Goal: Information Seeking & Learning: Learn about a topic

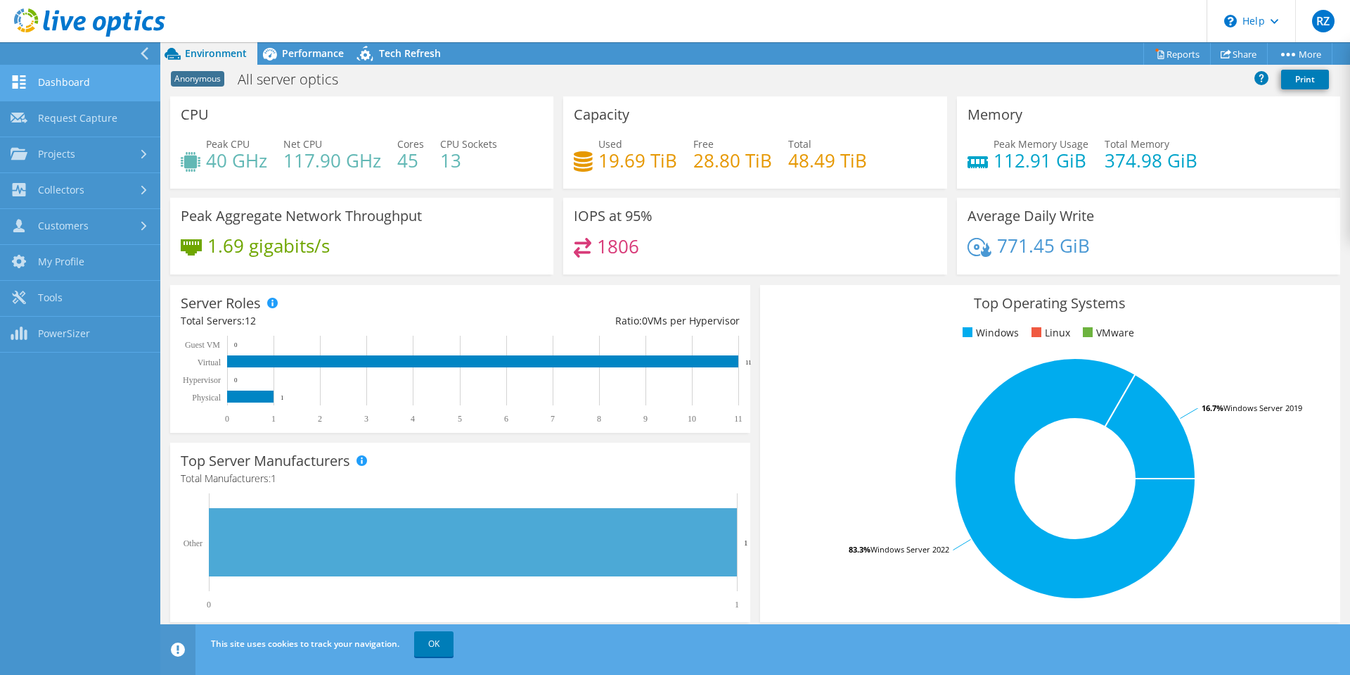
click at [96, 81] on link "Dashboard" at bounding box center [80, 83] width 160 height 36
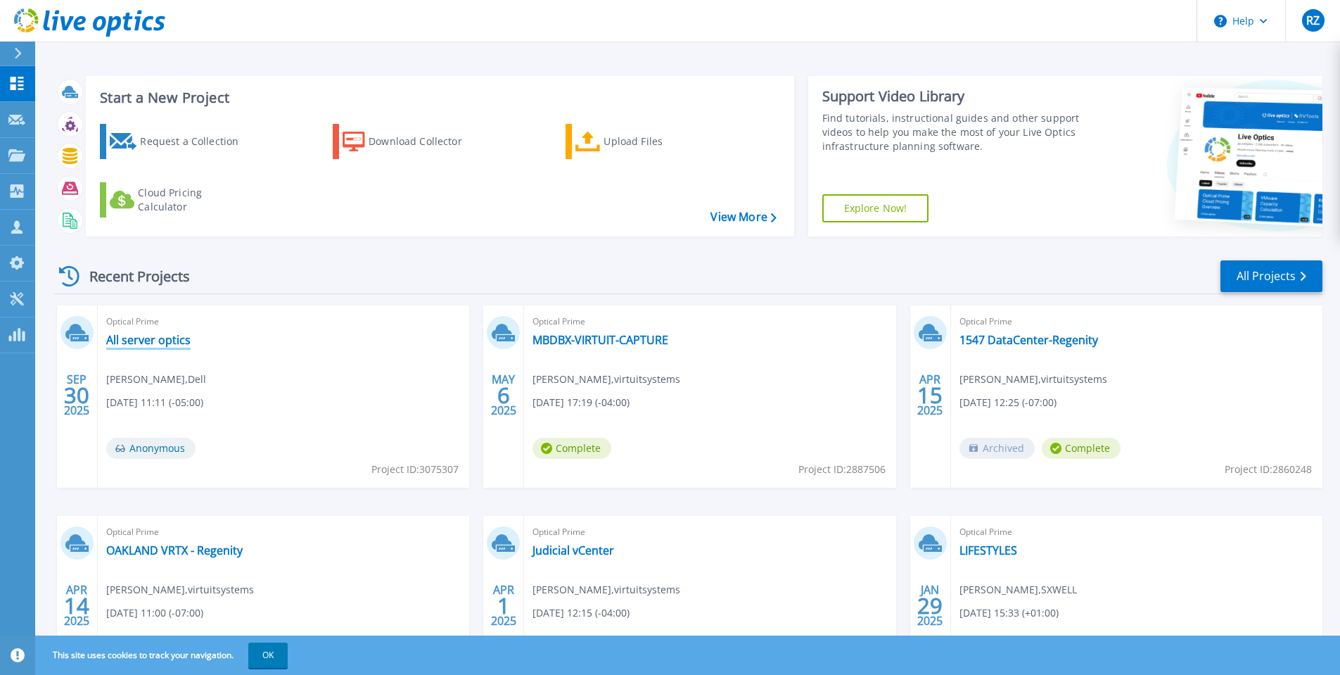
click at [161, 342] on link "All server optics" at bounding box center [148, 340] width 84 height 14
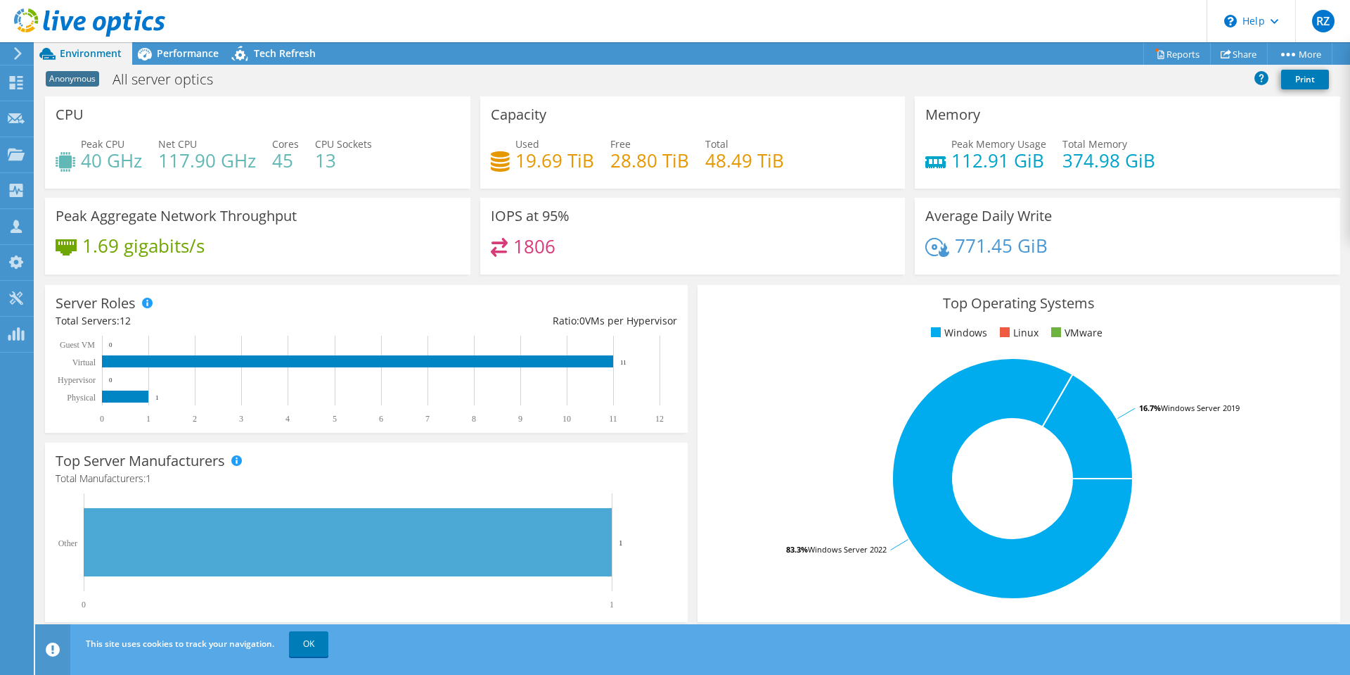
click at [6, 45] on div at bounding box center [82, 23] width 165 height 47
click at [15, 51] on icon at bounding box center [18, 53] width 11 height 13
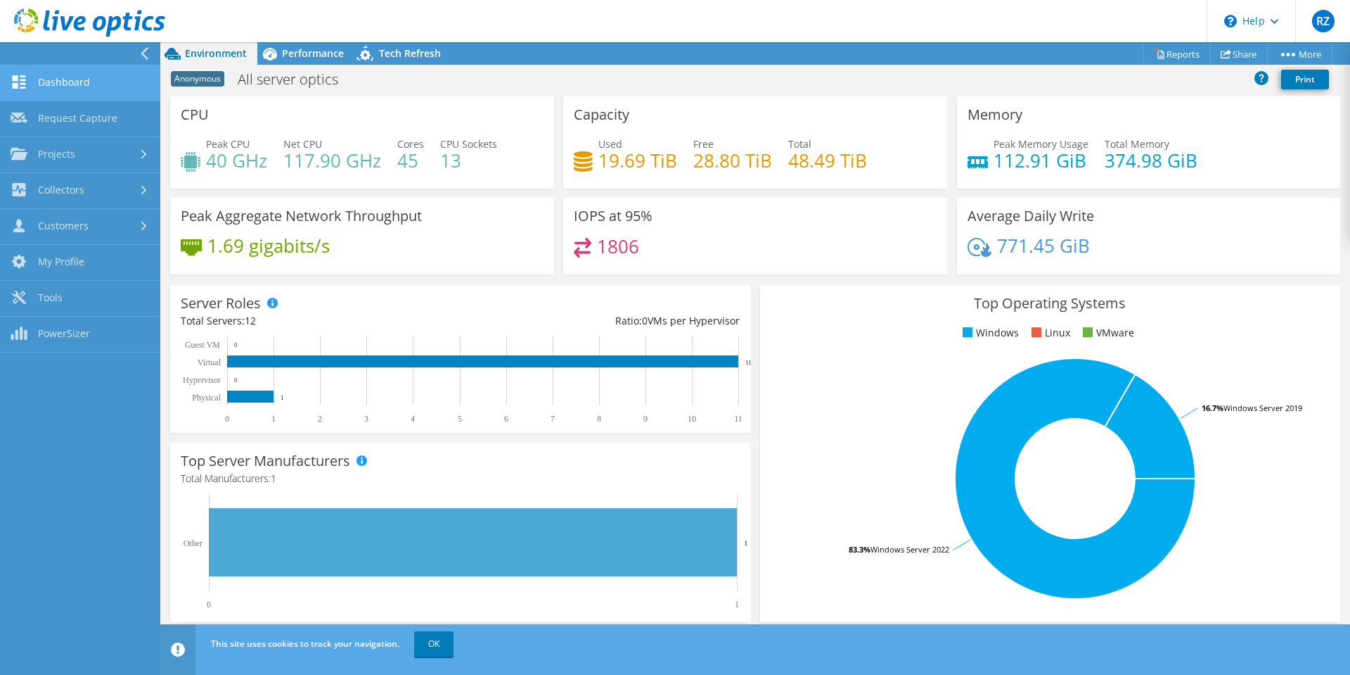
click at [85, 89] on link "Dashboard" at bounding box center [80, 83] width 160 height 36
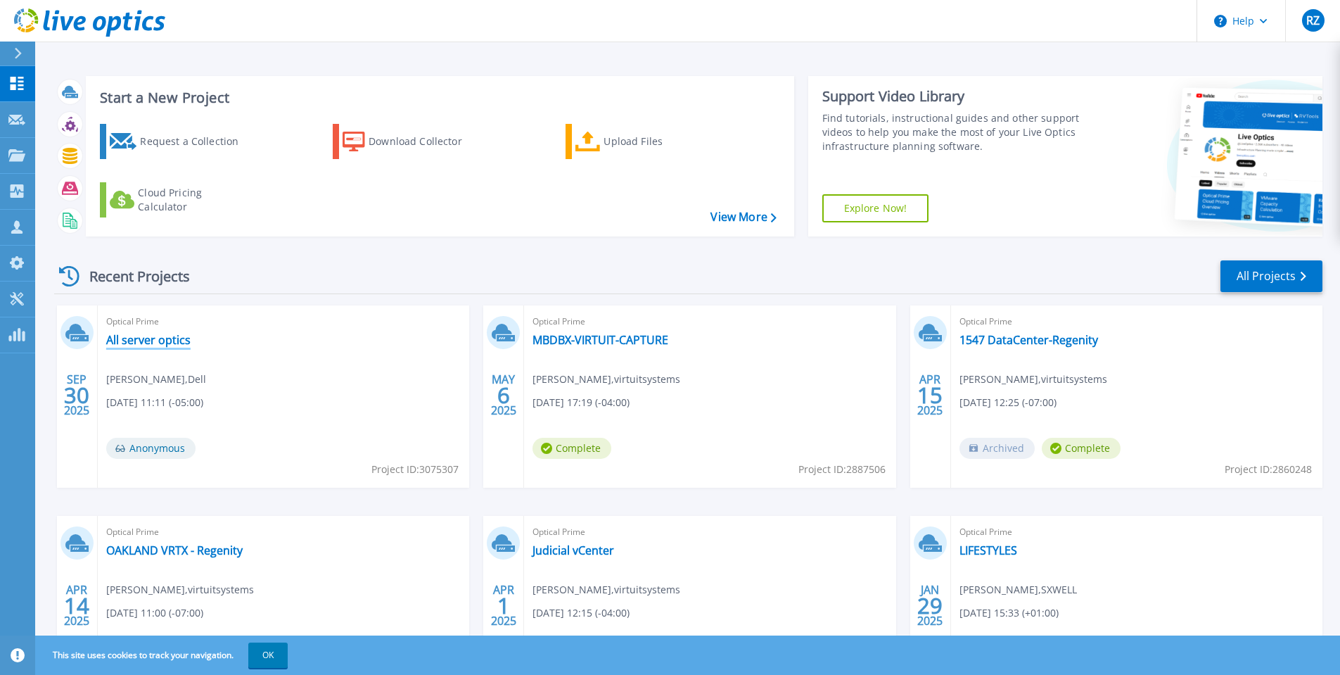
click at [170, 343] on link "All server optics" at bounding box center [148, 340] width 84 height 14
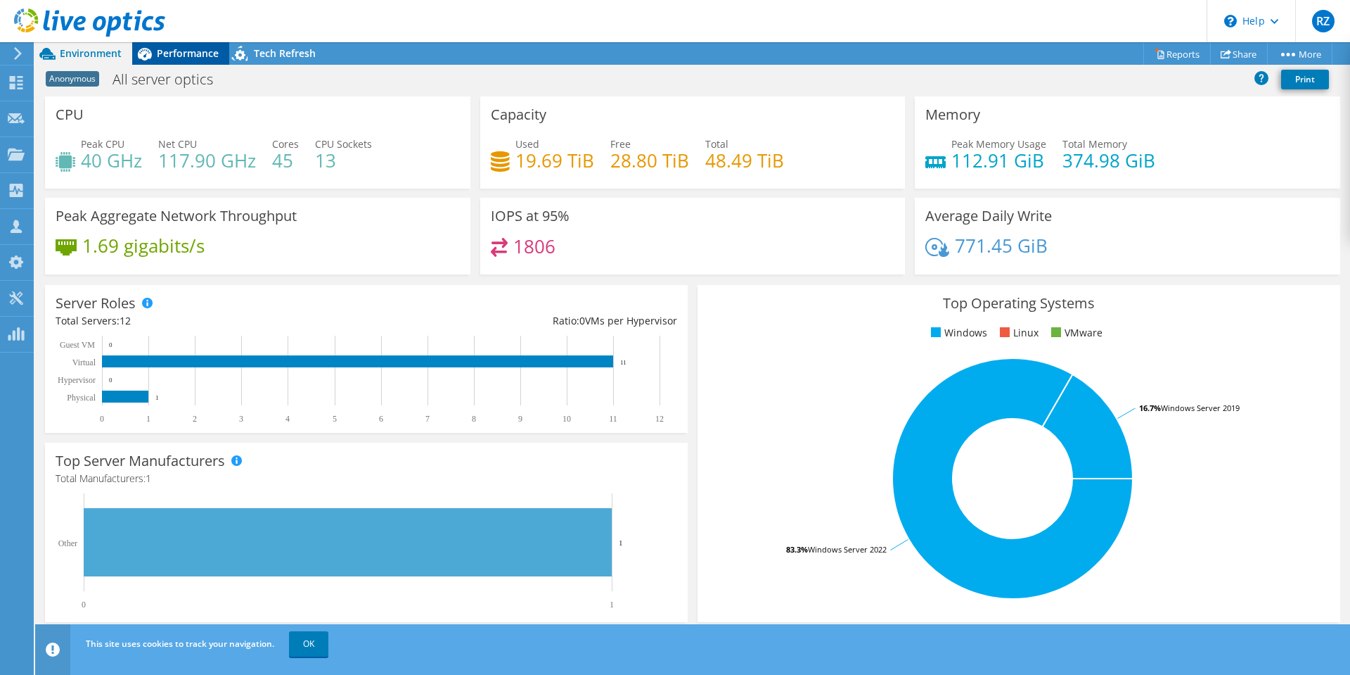
click at [165, 58] on span "Performance" at bounding box center [188, 52] width 62 height 13
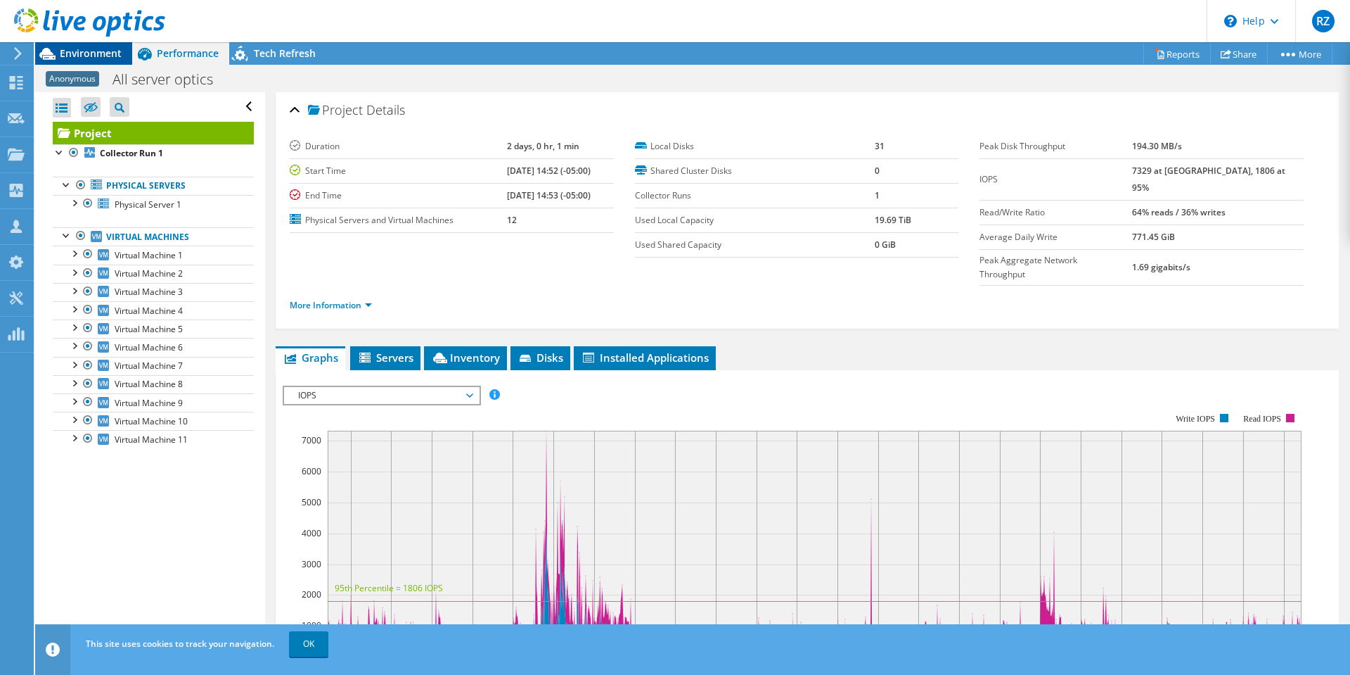
click at [108, 58] on span "Environment" at bounding box center [91, 52] width 62 height 13
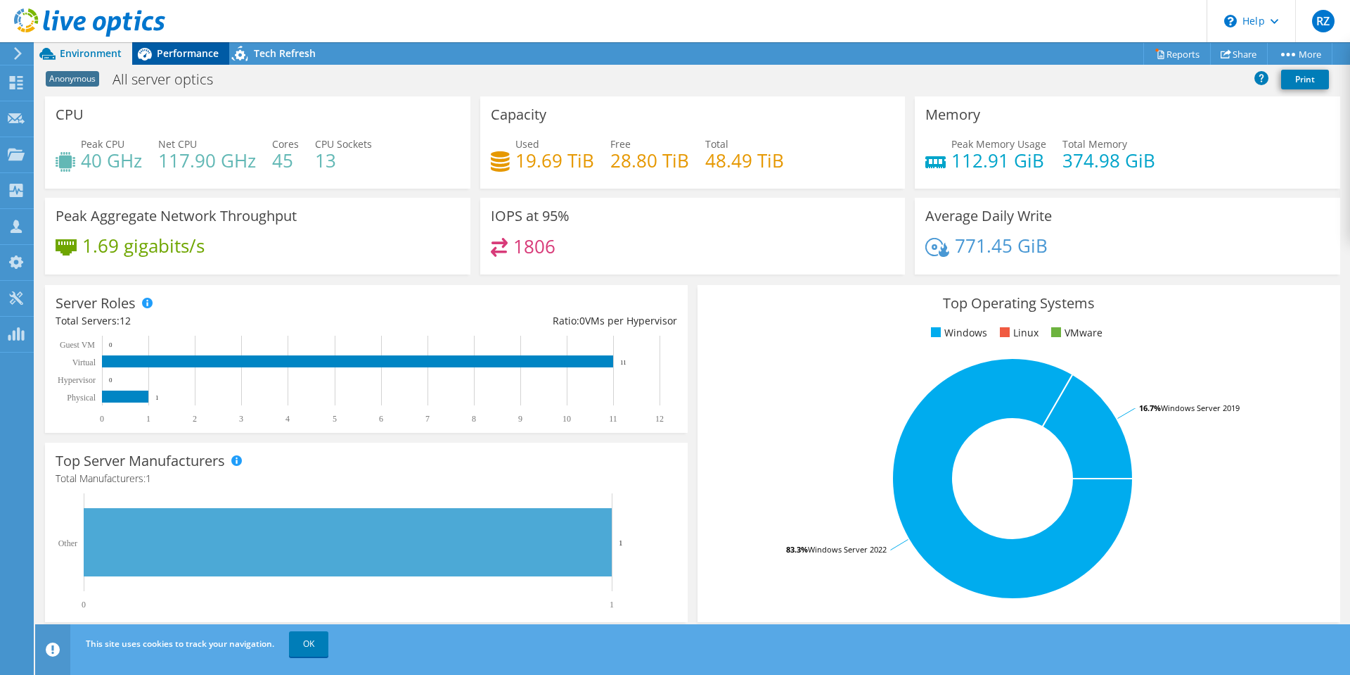
click at [209, 56] on span "Performance" at bounding box center [188, 52] width 62 height 13
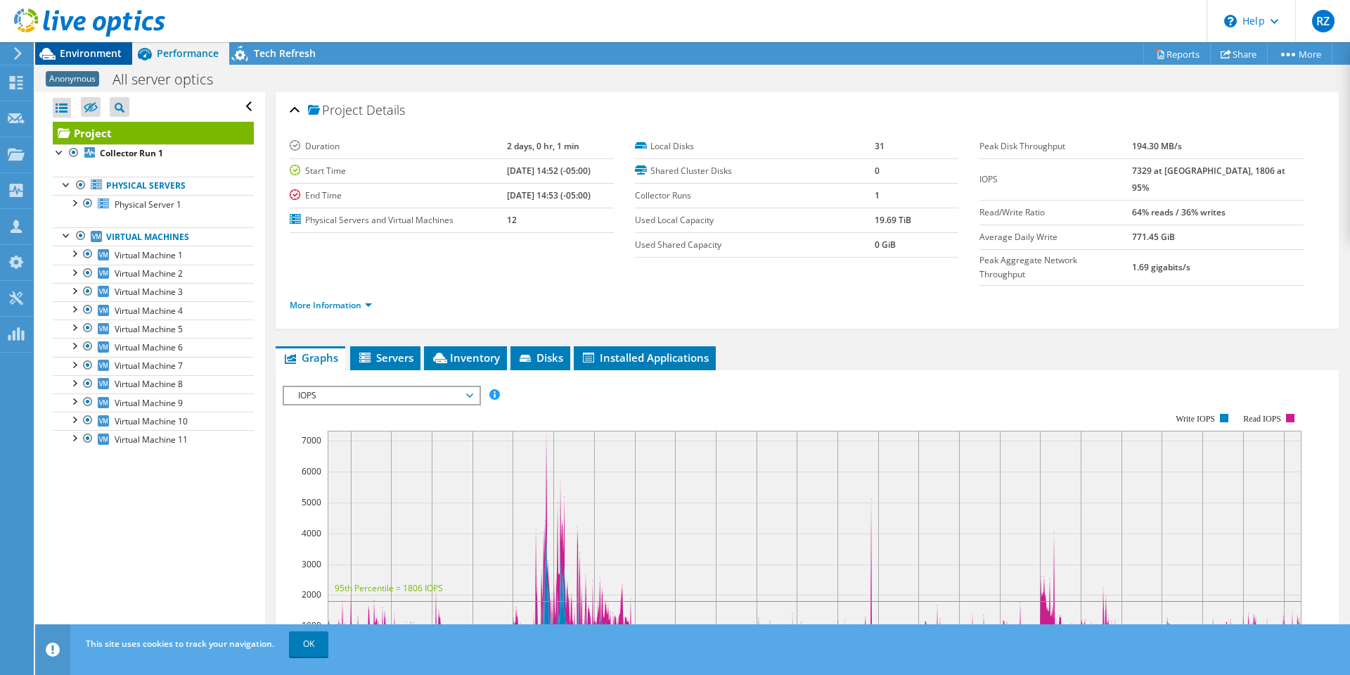
click at [91, 54] on span "Environment" at bounding box center [91, 52] width 62 height 13
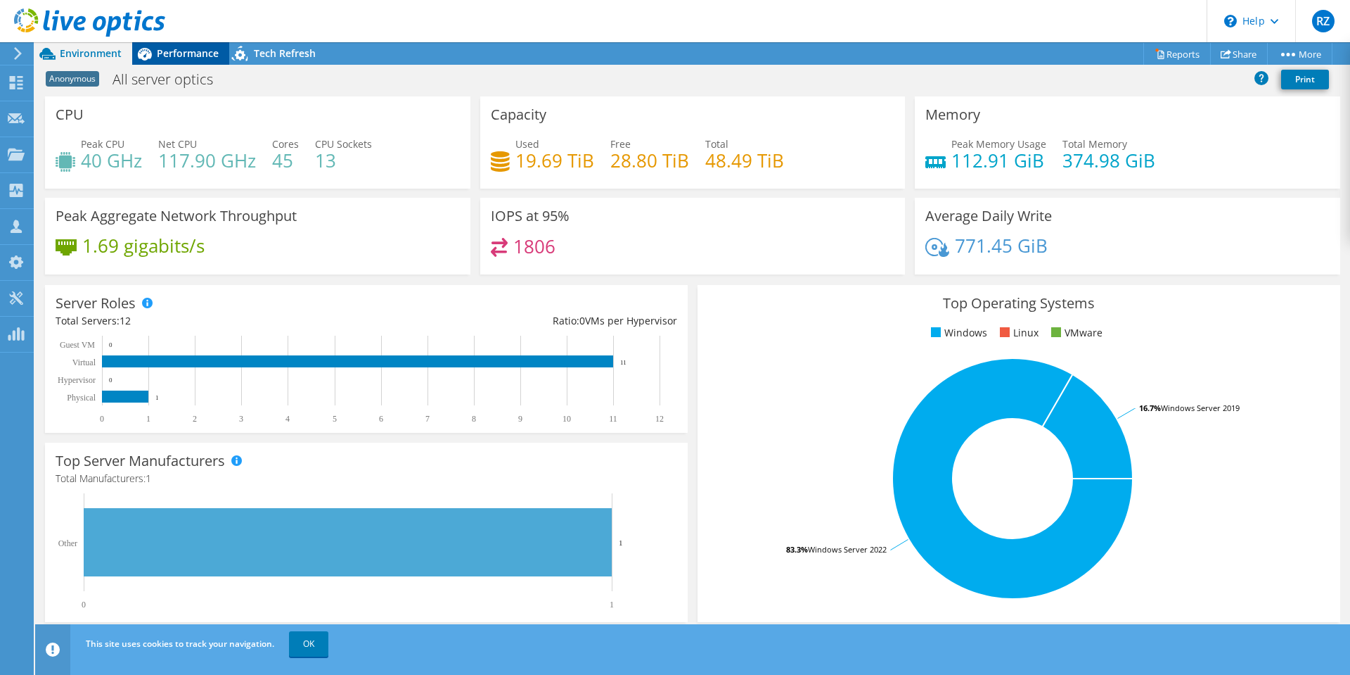
click at [158, 52] on span "Performance" at bounding box center [188, 52] width 62 height 13
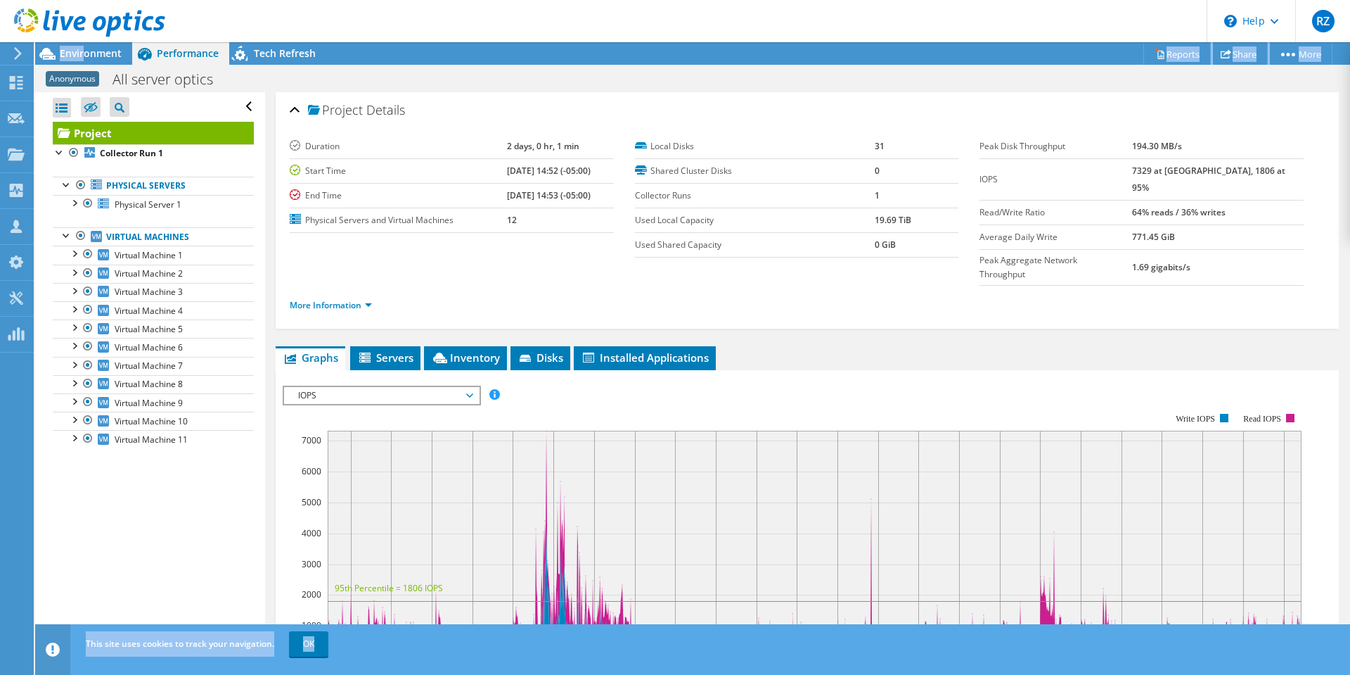
click at [83, 46] on div "RZ Partner Team Member Ryan Zavras rzavras@virtuitsystems.com virtuitsystems My…" at bounding box center [675, 337] width 1350 height 675
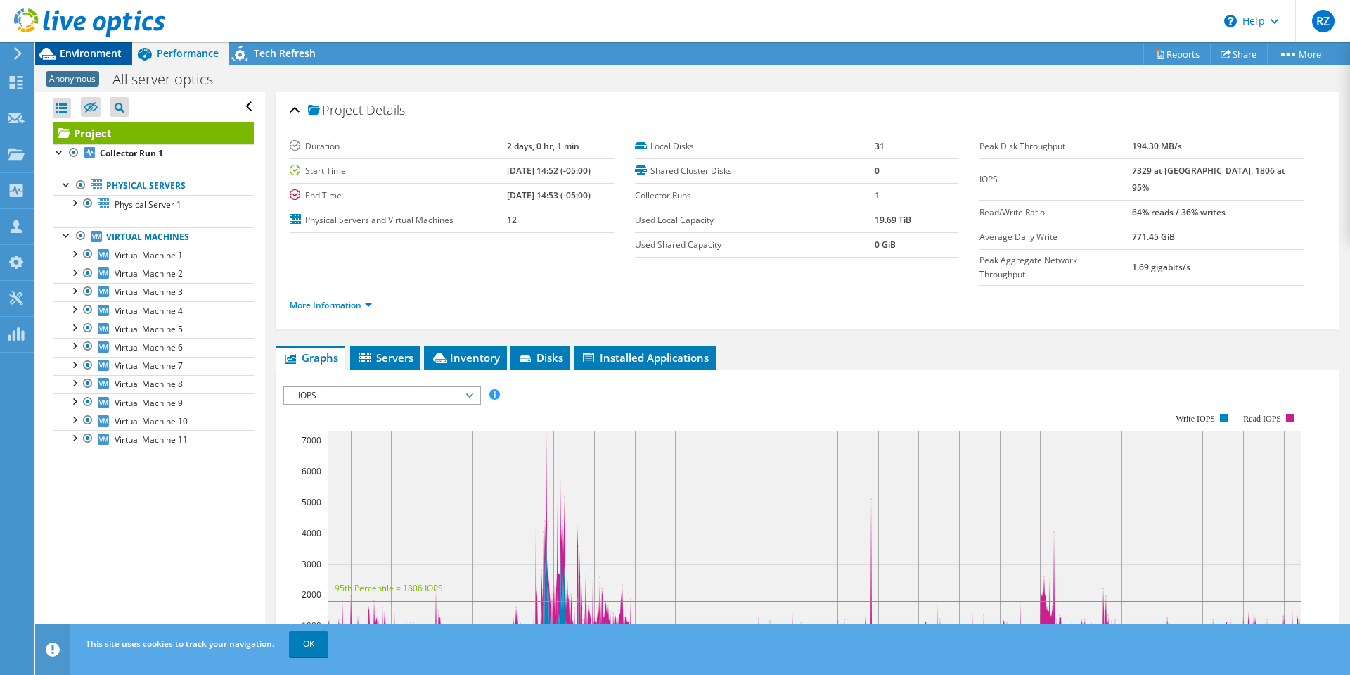
click at [98, 51] on span "Environment" at bounding box center [91, 52] width 62 height 13
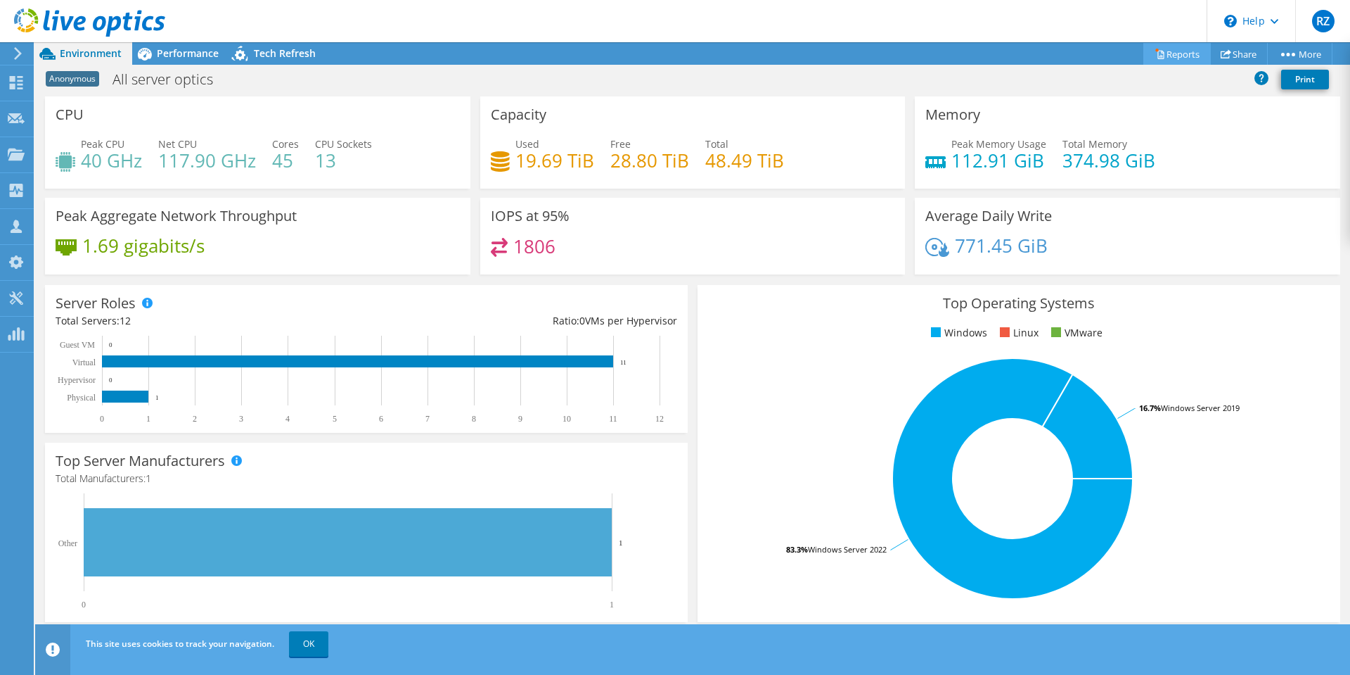
click at [1188, 53] on link "Reports" at bounding box center [1178, 54] width 68 height 22
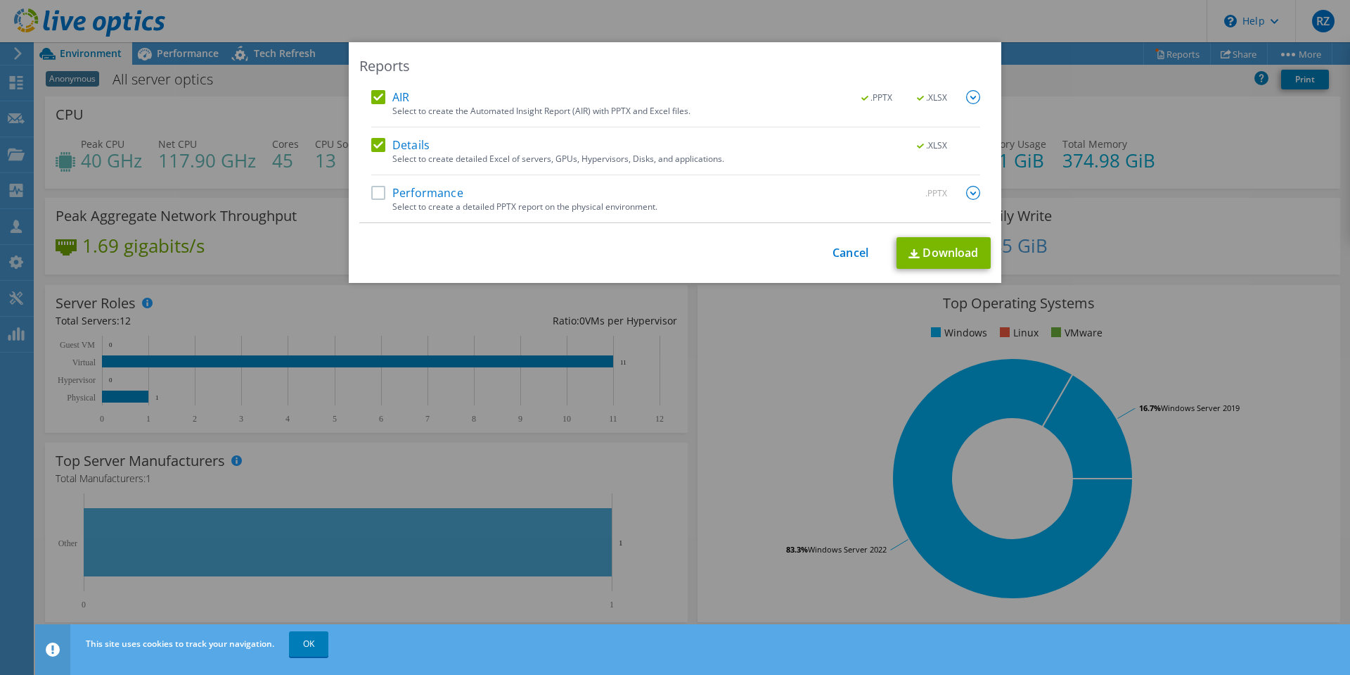
click at [373, 145] on label "Details" at bounding box center [400, 145] width 58 height 14
click at [0, 0] on input "Details" at bounding box center [0, 0] width 0 height 0
click at [371, 141] on label "Details" at bounding box center [400, 145] width 58 height 14
click at [0, 0] on input "Details" at bounding box center [0, 0] width 0 height 0
click at [959, 253] on link "Download" at bounding box center [944, 253] width 94 height 32
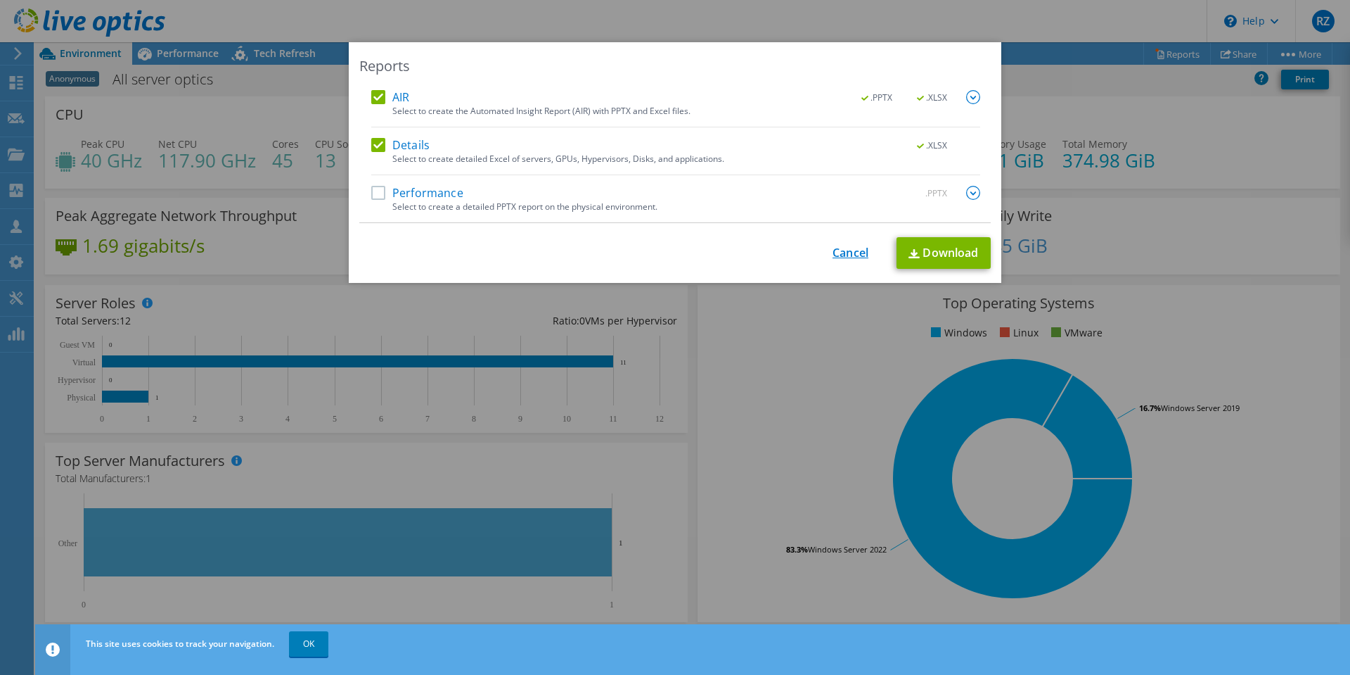
click at [833, 251] on link "Cancel" at bounding box center [851, 252] width 36 height 13
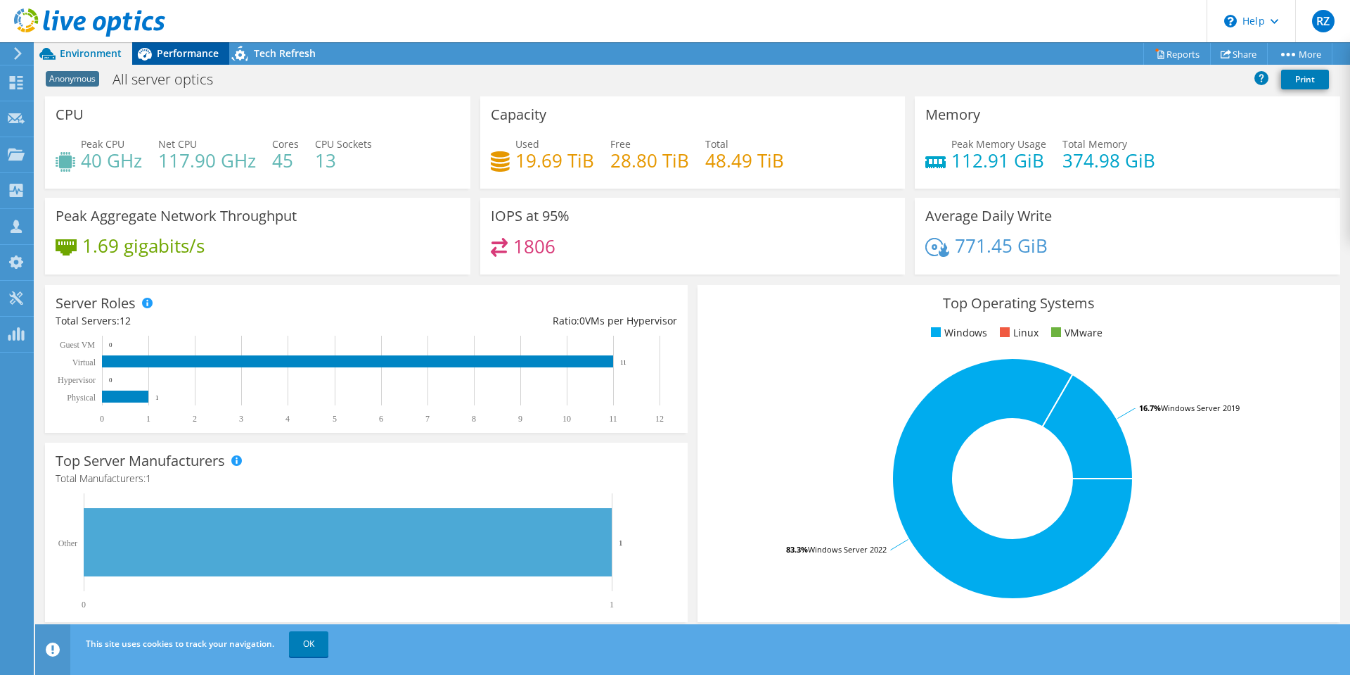
click at [173, 51] on span "Performance" at bounding box center [188, 52] width 62 height 13
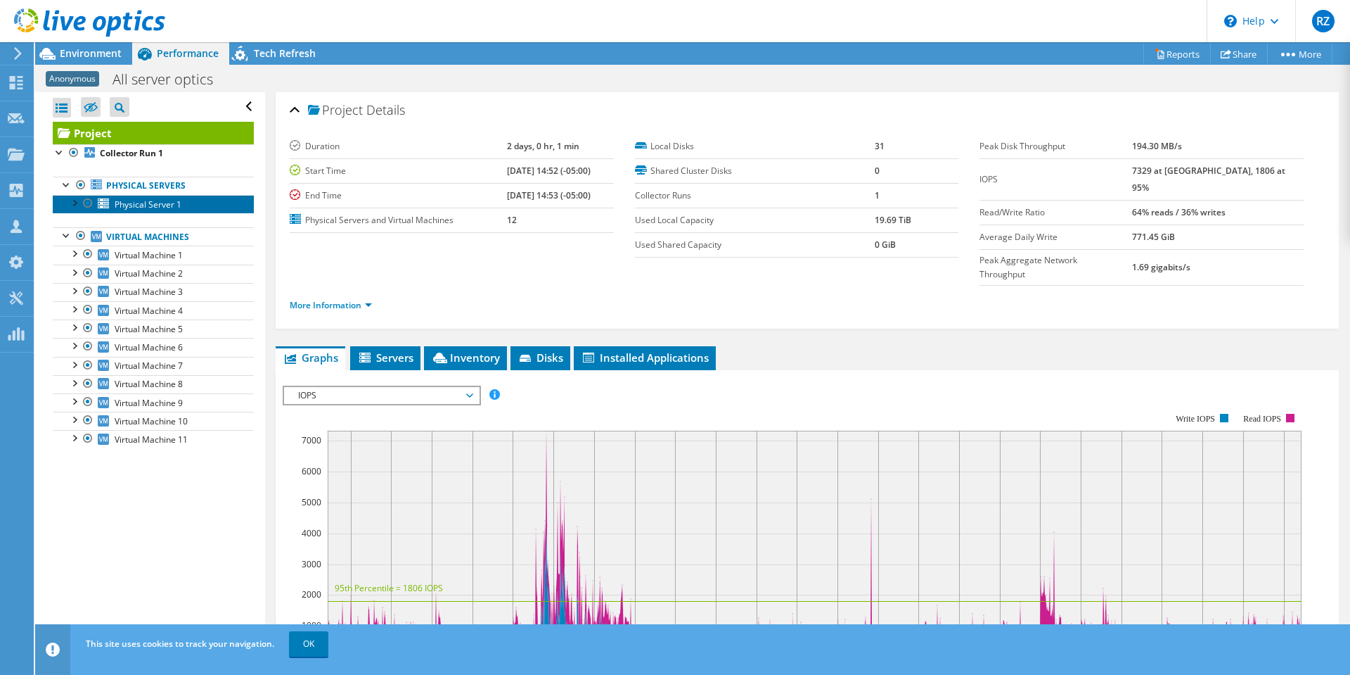
click at [118, 200] on span "Physical Server 1" at bounding box center [148, 204] width 67 height 12
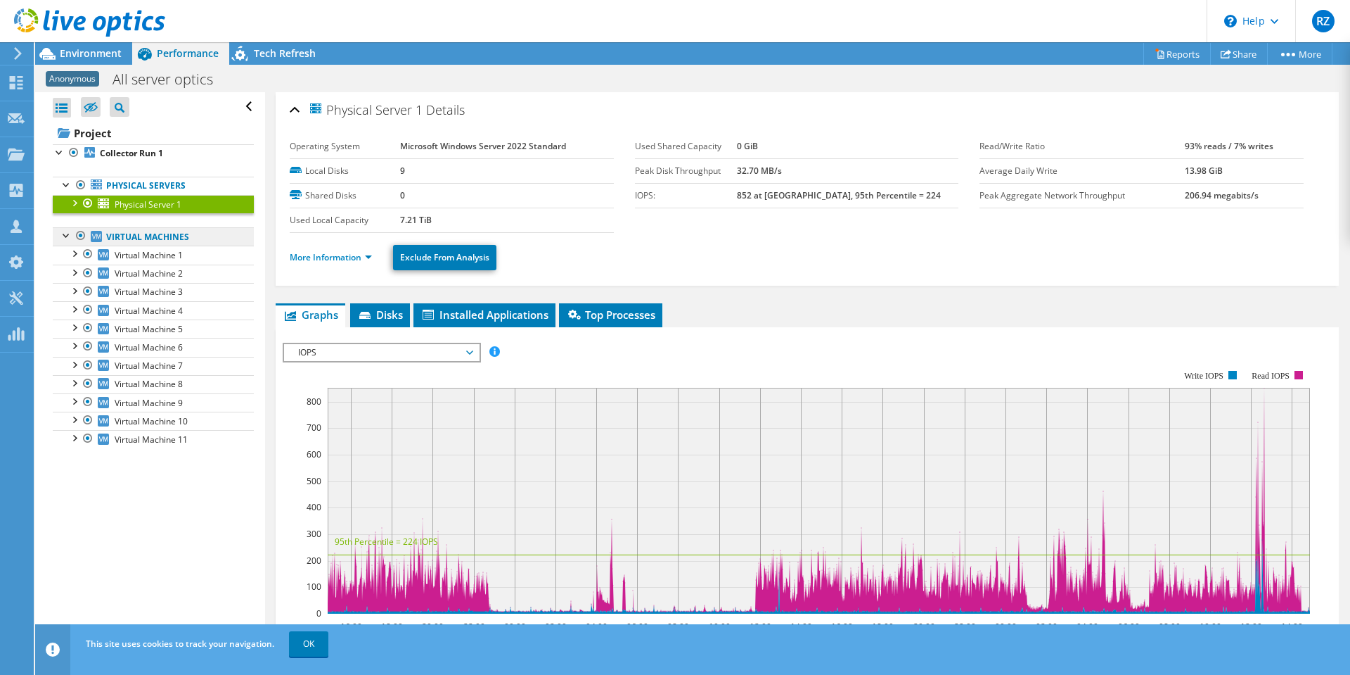
click at [136, 243] on link "Virtual Machines" at bounding box center [153, 236] width 201 height 18
click at [133, 250] on span "Virtual Machine 1" at bounding box center [149, 255] width 68 height 12
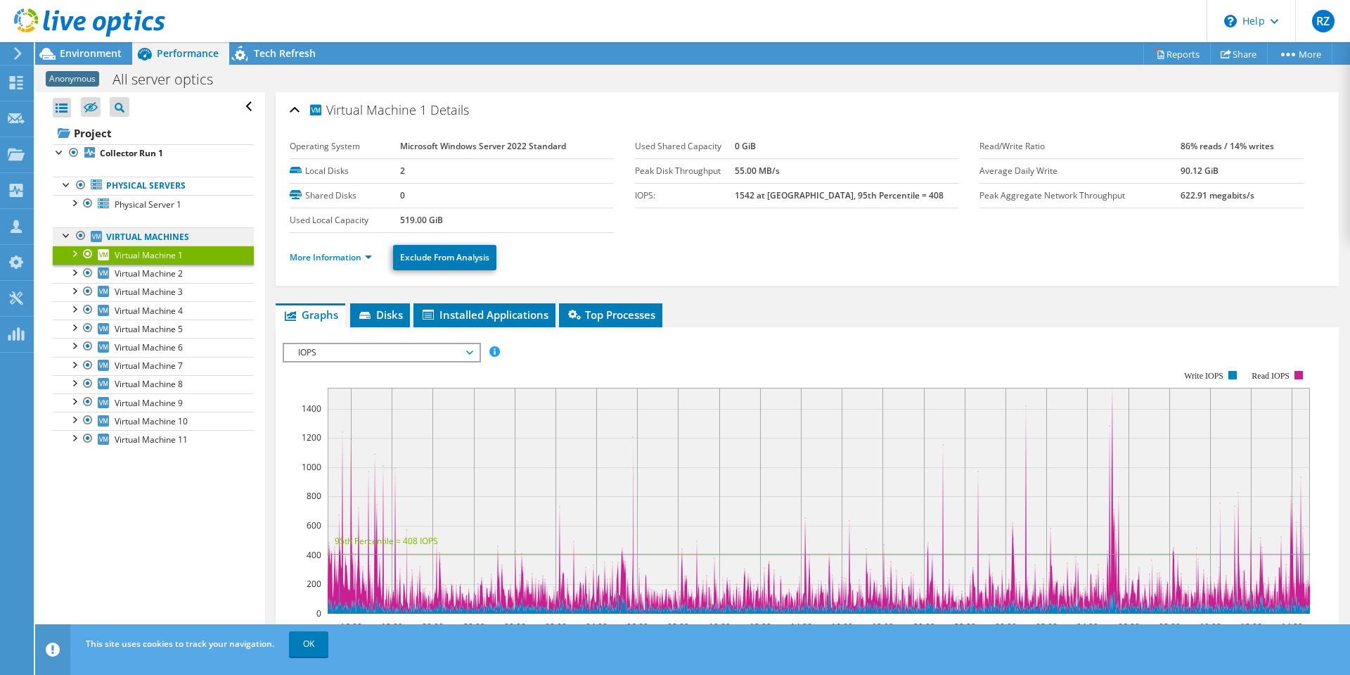
click at [136, 235] on link "Virtual Machines" at bounding box center [153, 236] width 201 height 18
click at [59, 45] on div at bounding box center [82, 23] width 165 height 47
click at [66, 50] on span "Environment" at bounding box center [91, 52] width 62 height 13
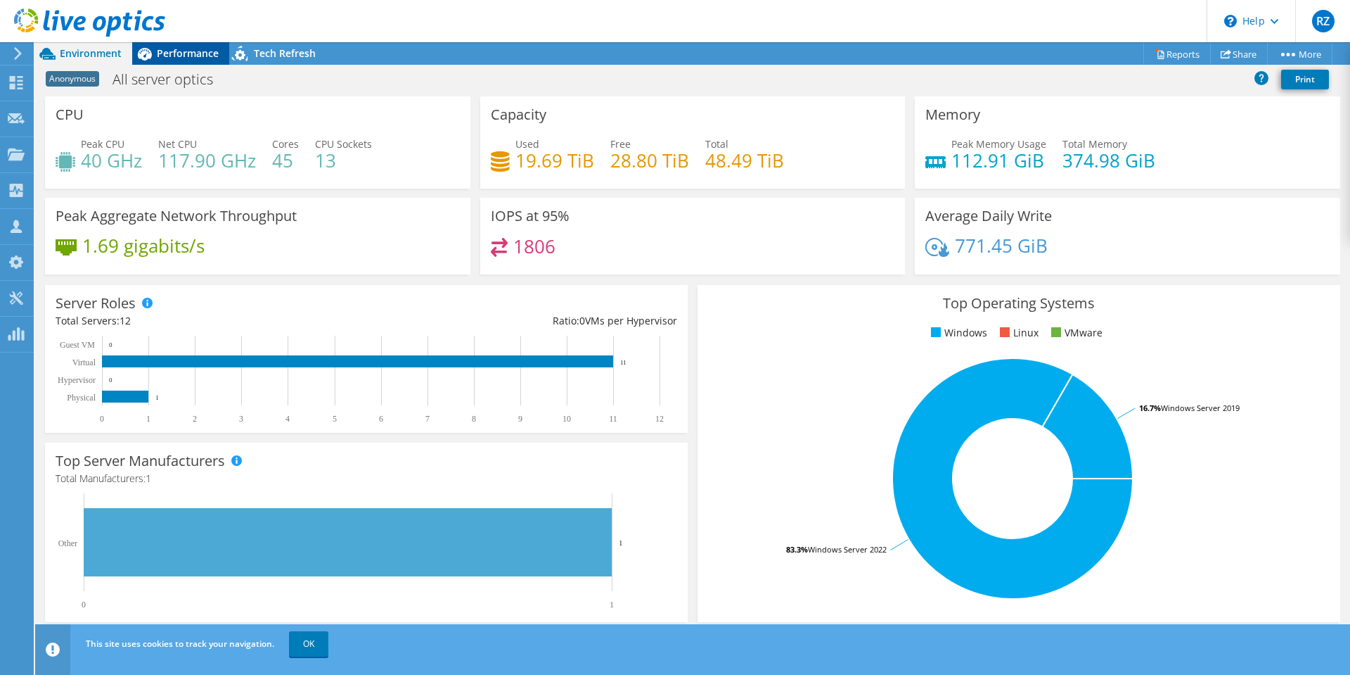
click at [177, 58] on span "Performance" at bounding box center [188, 52] width 62 height 13
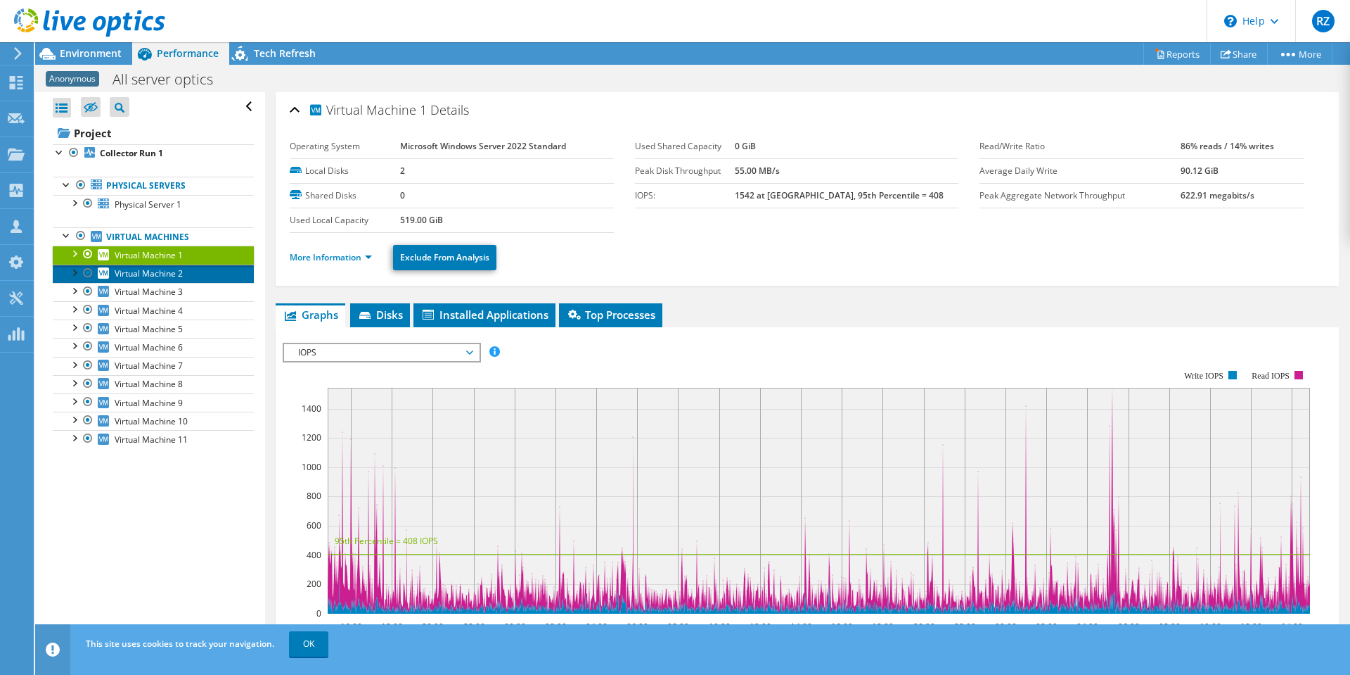
click at [166, 277] on span "Virtual Machine 2" at bounding box center [149, 273] width 68 height 12
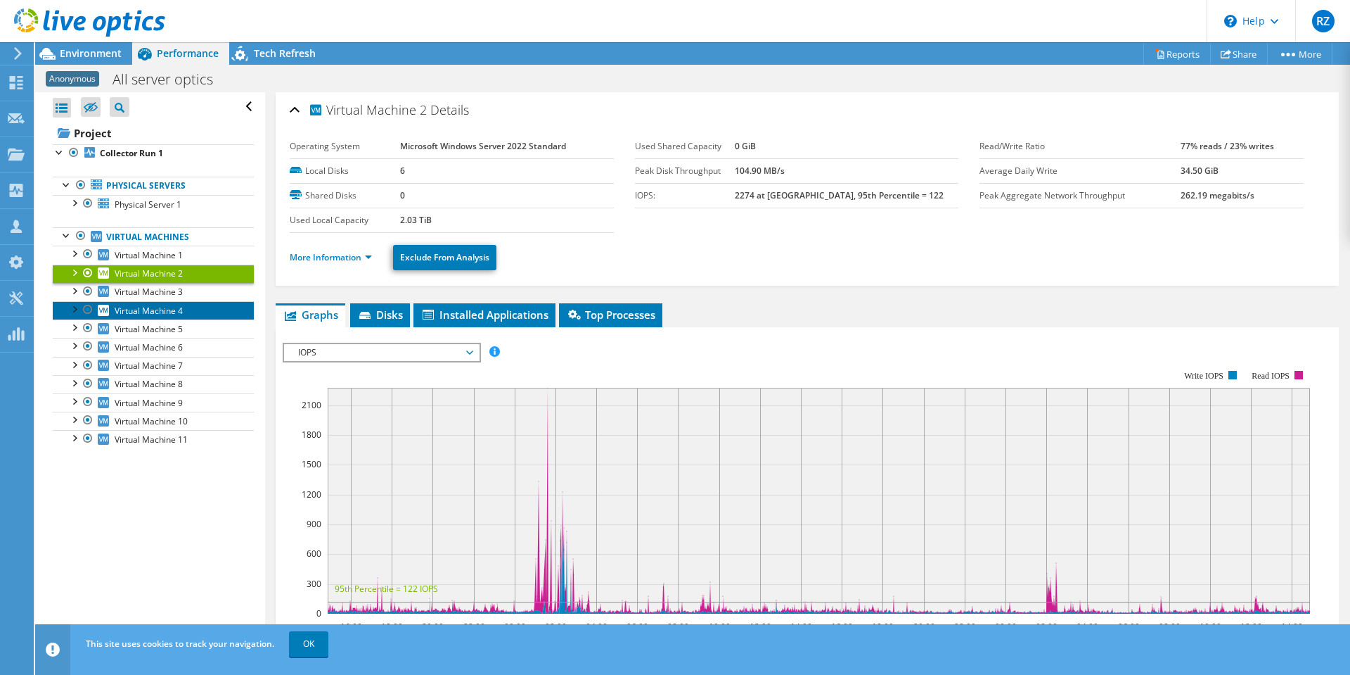
click at [162, 314] on span "Virtual Machine 4" at bounding box center [149, 311] width 68 height 12
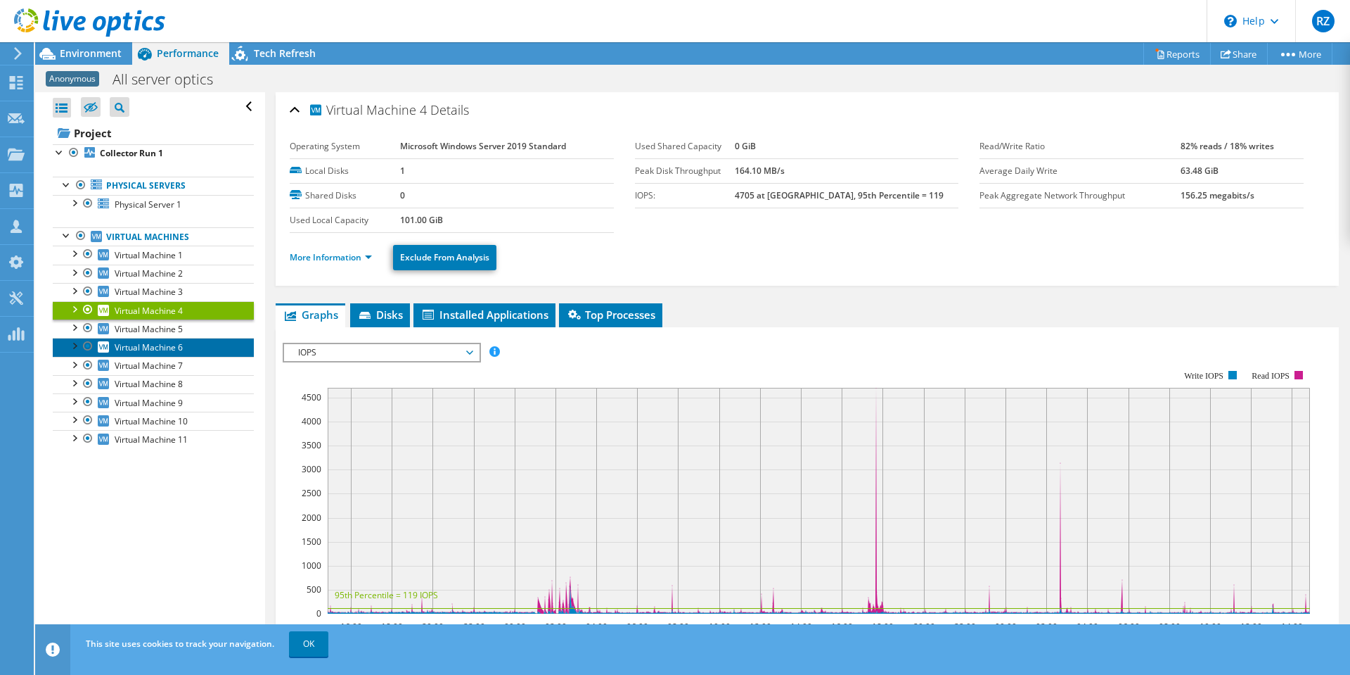
click at [162, 338] on link "Virtual Machine 6" at bounding box center [153, 347] width 201 height 18
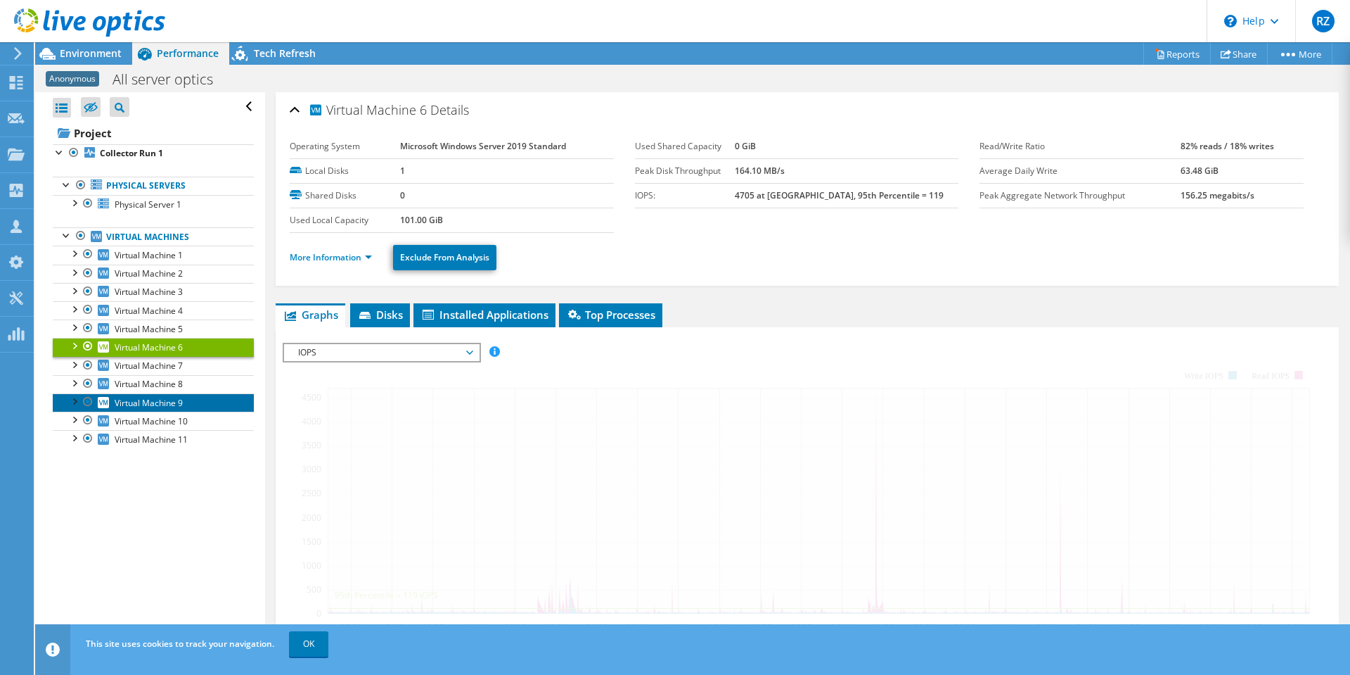
click at [165, 393] on link "Virtual Machine 9" at bounding box center [153, 402] width 201 height 18
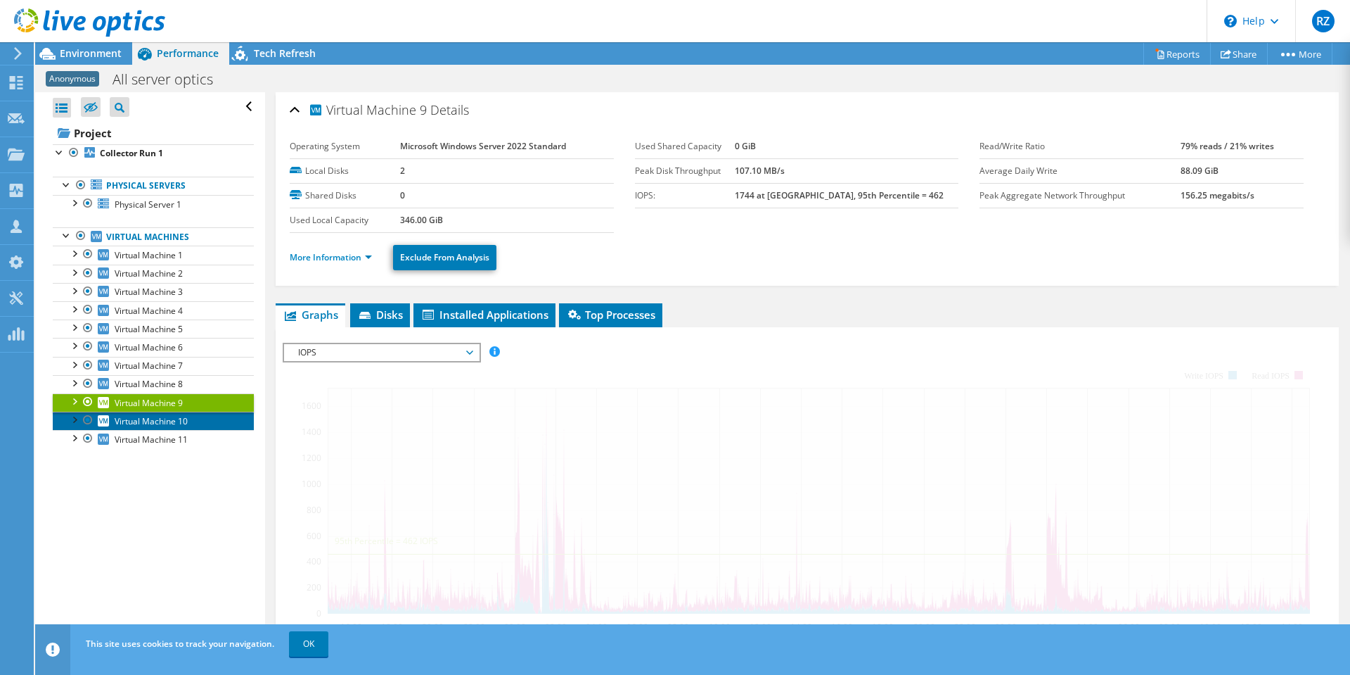
click at [162, 428] on link "Virtual Machine 10" at bounding box center [153, 420] width 201 height 18
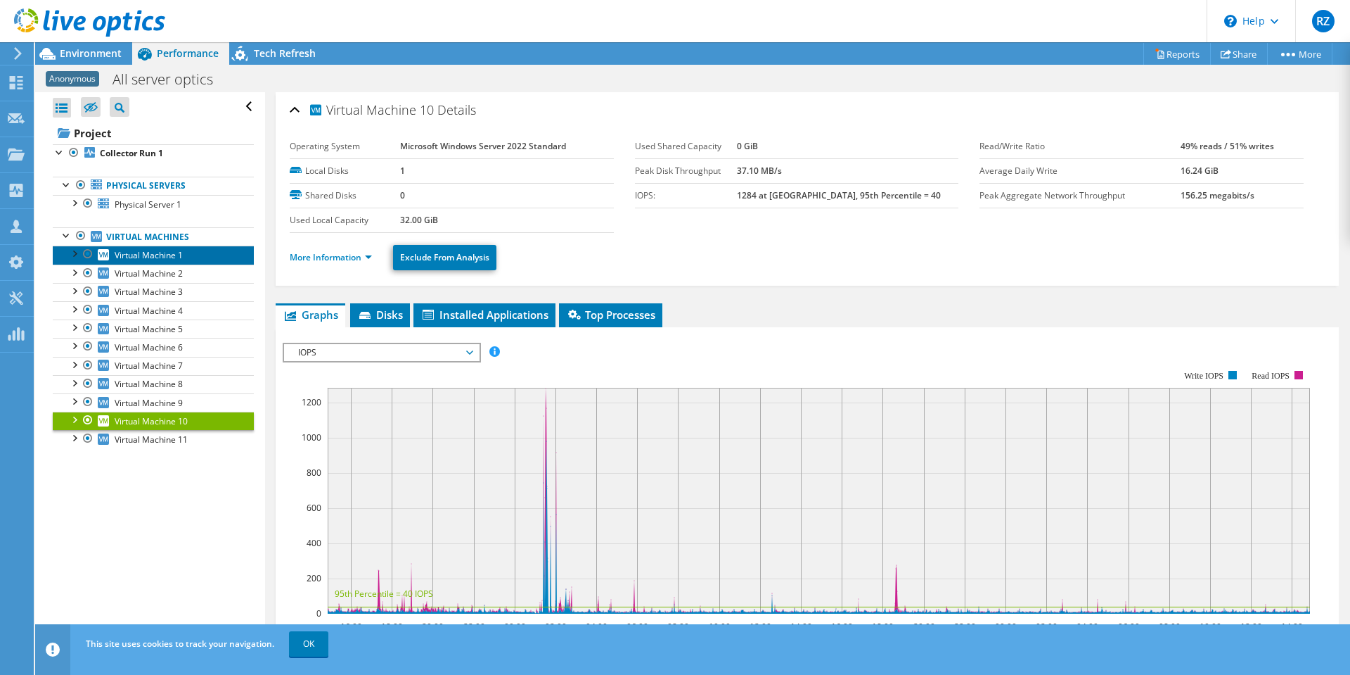
click at [146, 248] on link "Virtual Machine 1" at bounding box center [153, 254] width 201 height 18
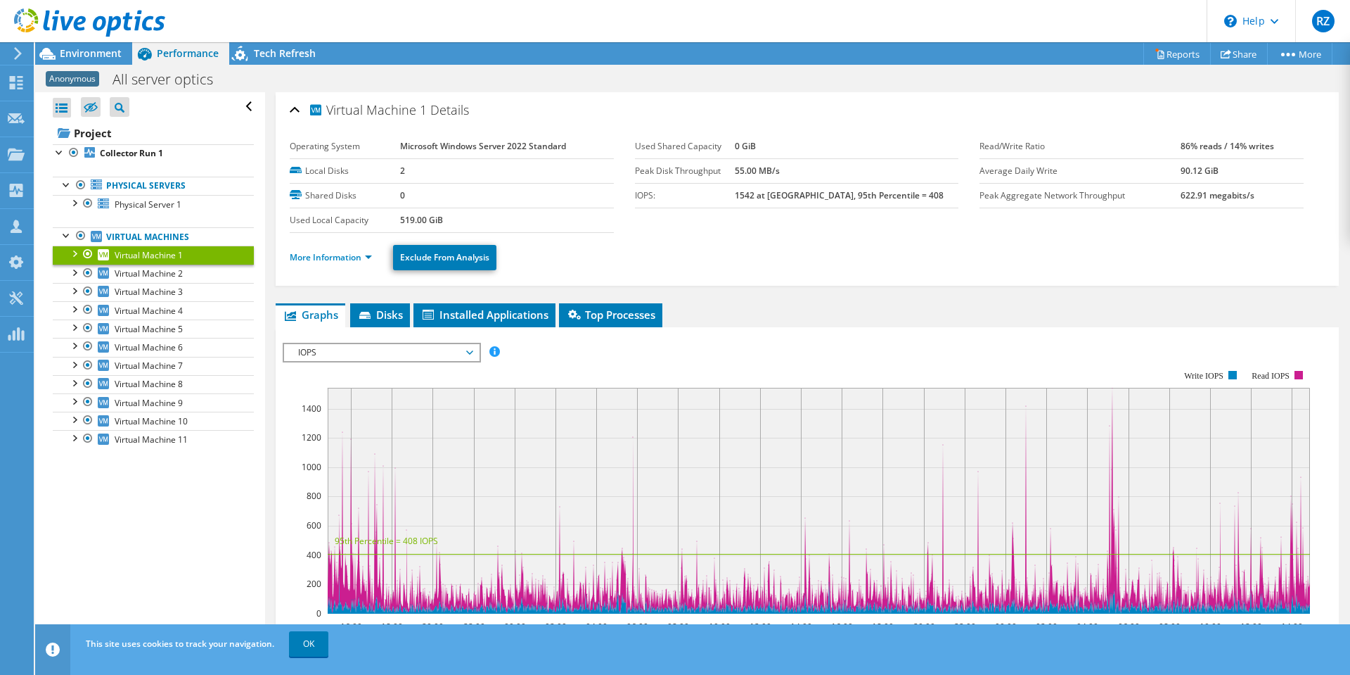
click at [121, 43] on div at bounding box center [82, 23] width 165 height 47
click at [120, 51] on span "Environment" at bounding box center [91, 52] width 62 height 13
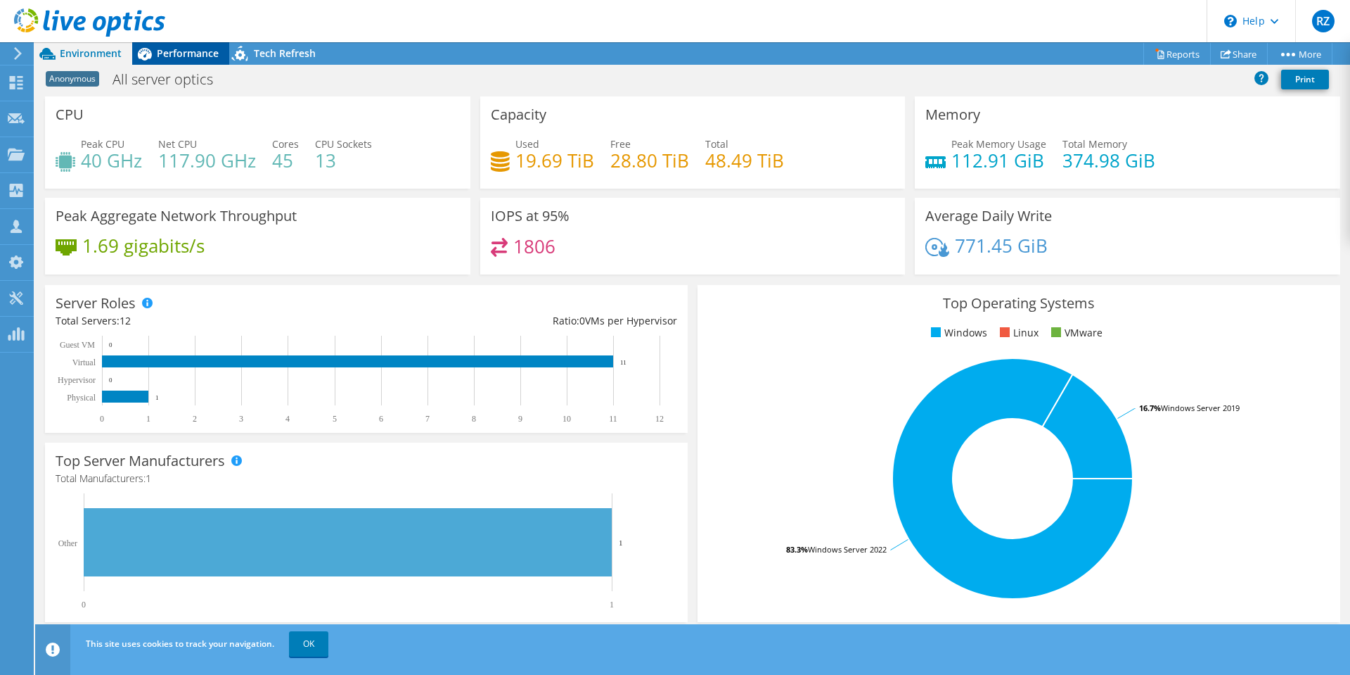
click at [168, 56] on span "Performance" at bounding box center [188, 52] width 62 height 13
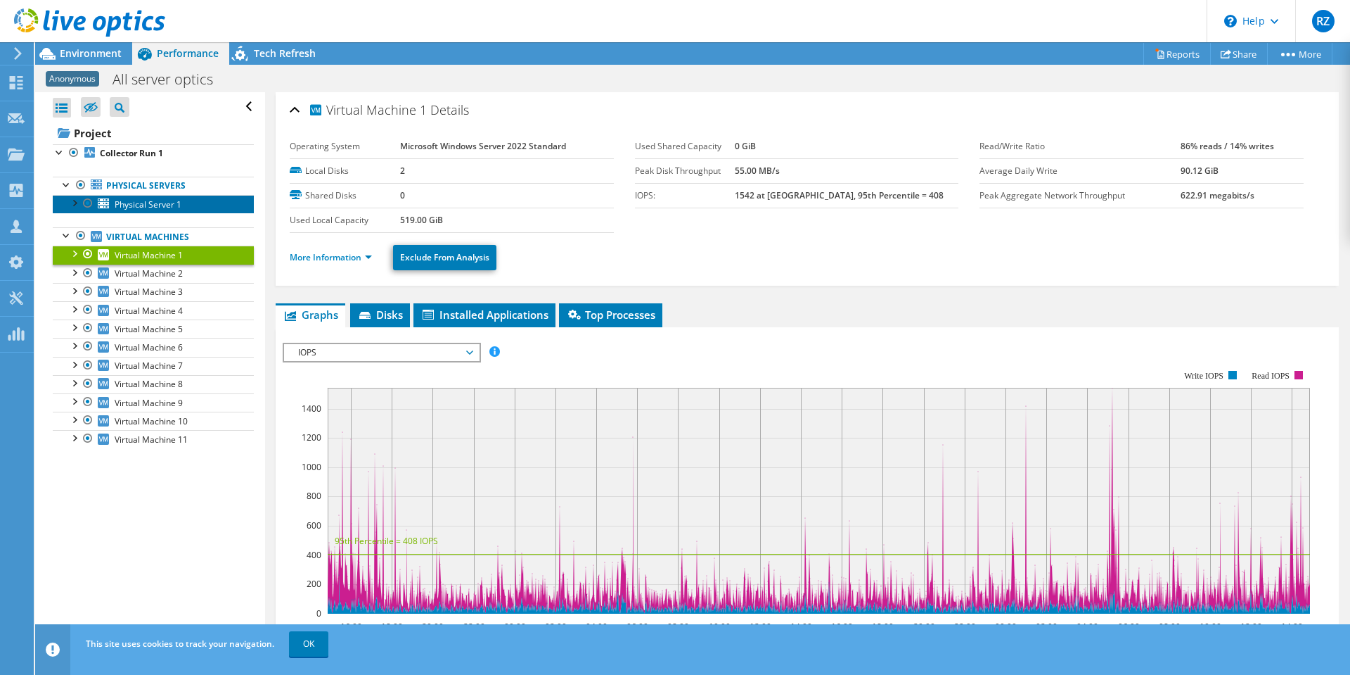
click at [155, 199] on span "Physical Server 1" at bounding box center [148, 204] width 67 height 12
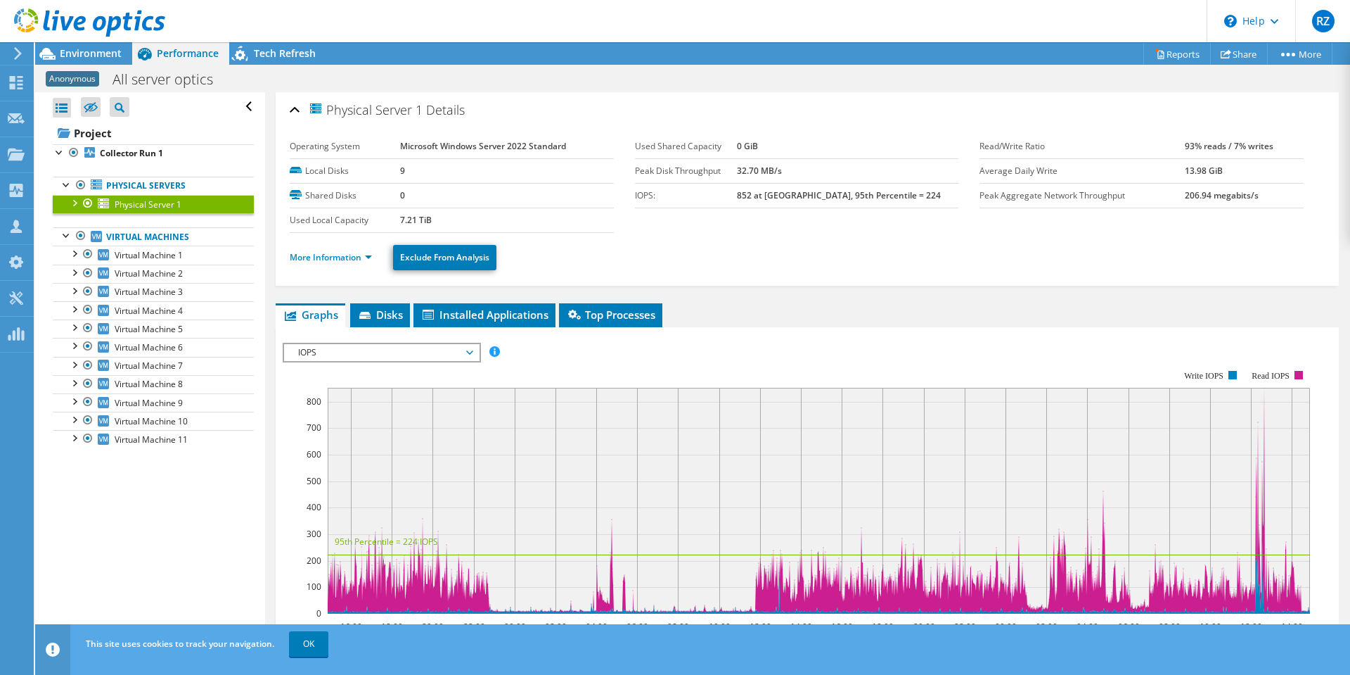
click at [782, 172] on b "32.70 MB/s" at bounding box center [759, 171] width 45 height 12
click at [849, 224] on section "Operating System Microsoft Windows Server 2022 Standard Local Disks 9 Shared Di…" at bounding box center [635, 183] width 690 height 98
click at [1198, 174] on b "13.98 GiB" at bounding box center [1204, 171] width 38 height 12
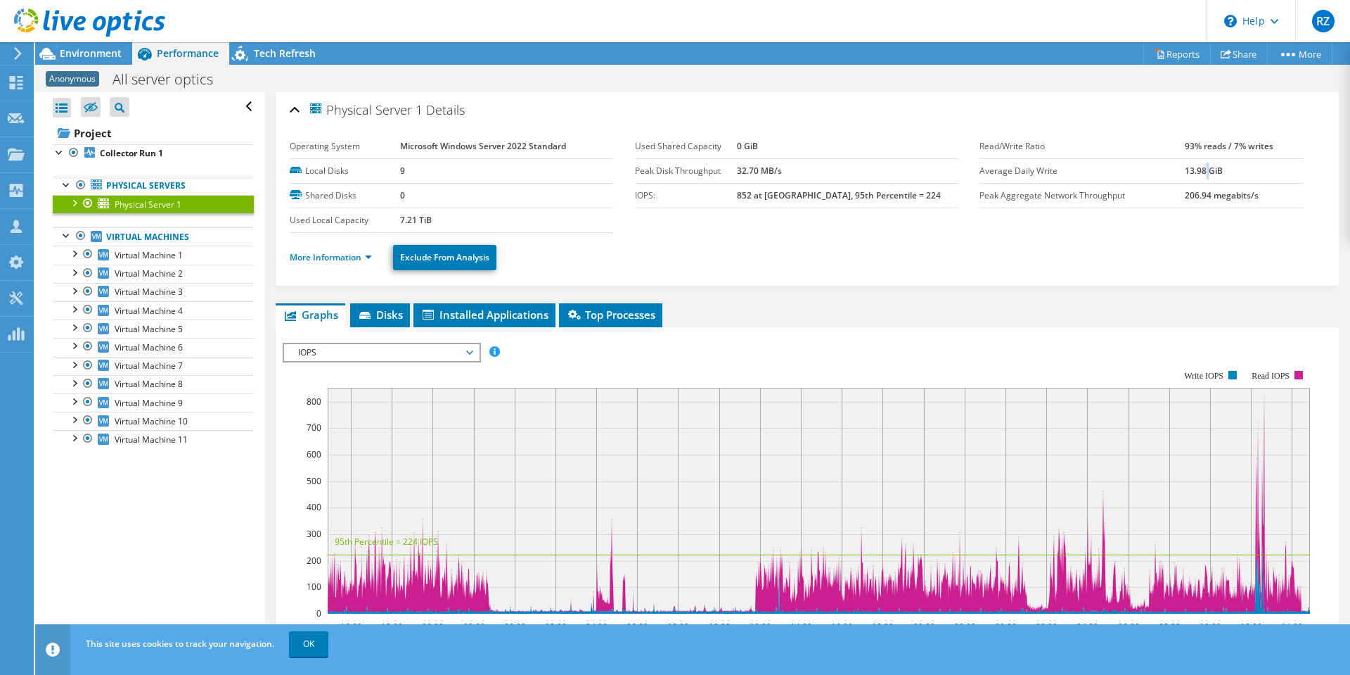
click at [1198, 174] on b "13.98 GiB" at bounding box center [1204, 171] width 38 height 12
click at [1213, 226] on section "Operating System Microsoft Windows Server 2022 Standard Local Disks 9 Shared Di…" at bounding box center [807, 183] width 1035 height 98
click at [1196, 168] on b "13.98 GiB" at bounding box center [1204, 171] width 38 height 12
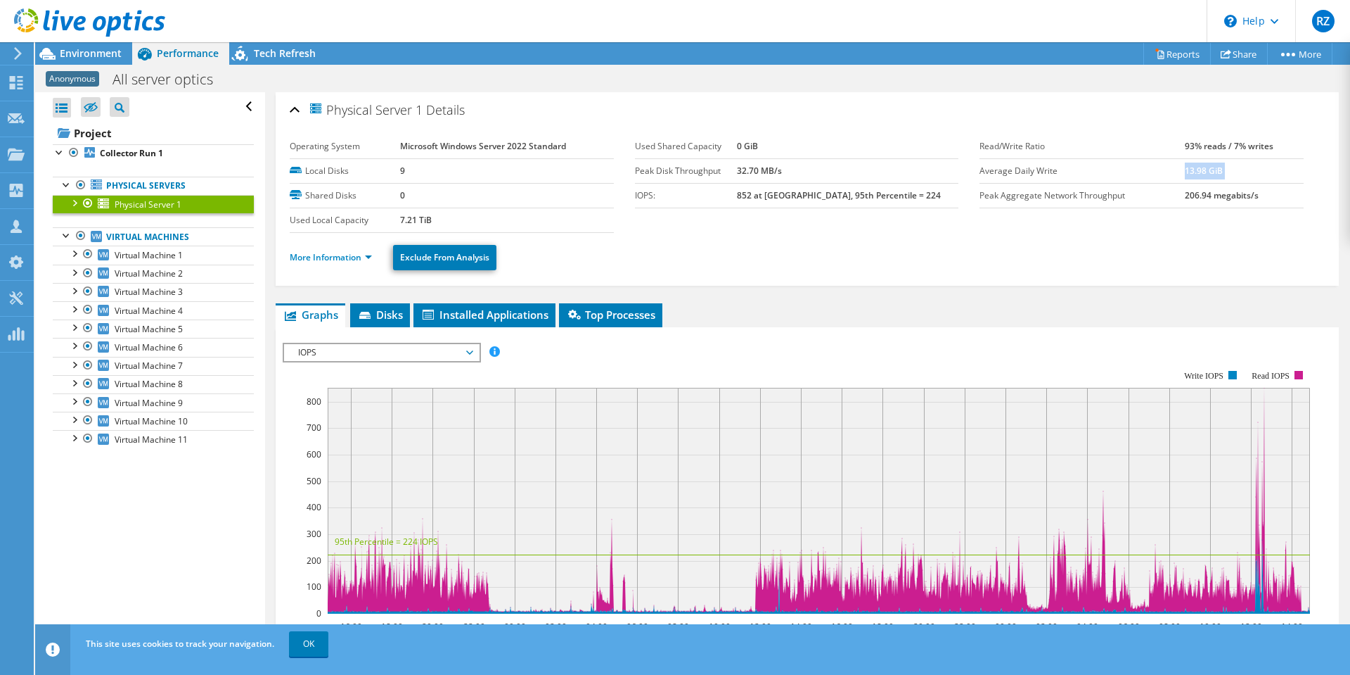
click at [1196, 168] on b "13.98 GiB" at bounding box center [1204, 171] width 38 height 12
click at [1211, 212] on section "Operating System Microsoft Windows Server 2022 Standard Local Disks 9 Shared Di…" at bounding box center [807, 183] width 1035 height 98
click at [1208, 198] on b "206.94 megabits/s" at bounding box center [1222, 195] width 74 height 12
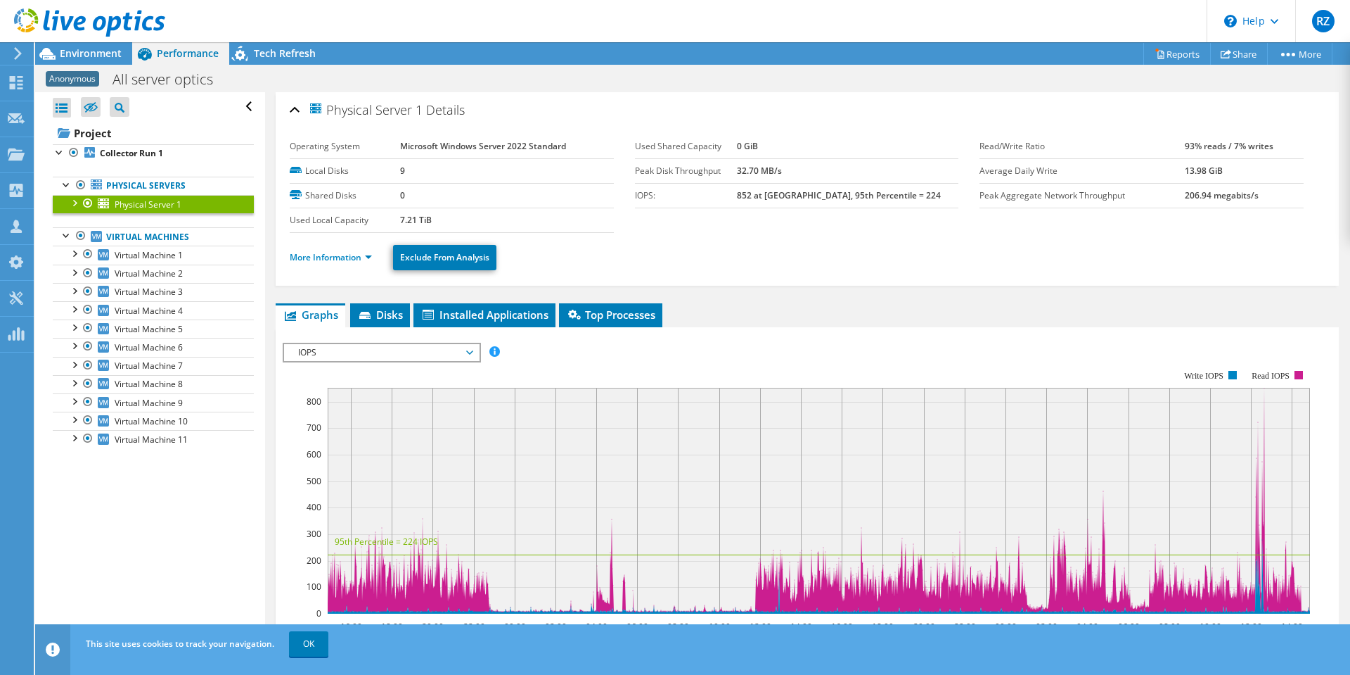
click at [1028, 252] on ul "More Information Exclude From Analysis" at bounding box center [807, 255] width 1035 height 29
click at [670, 180] on td "Peak Disk Throughput" at bounding box center [686, 170] width 102 height 25
click at [75, 60] on div "Environment" at bounding box center [83, 53] width 97 height 23
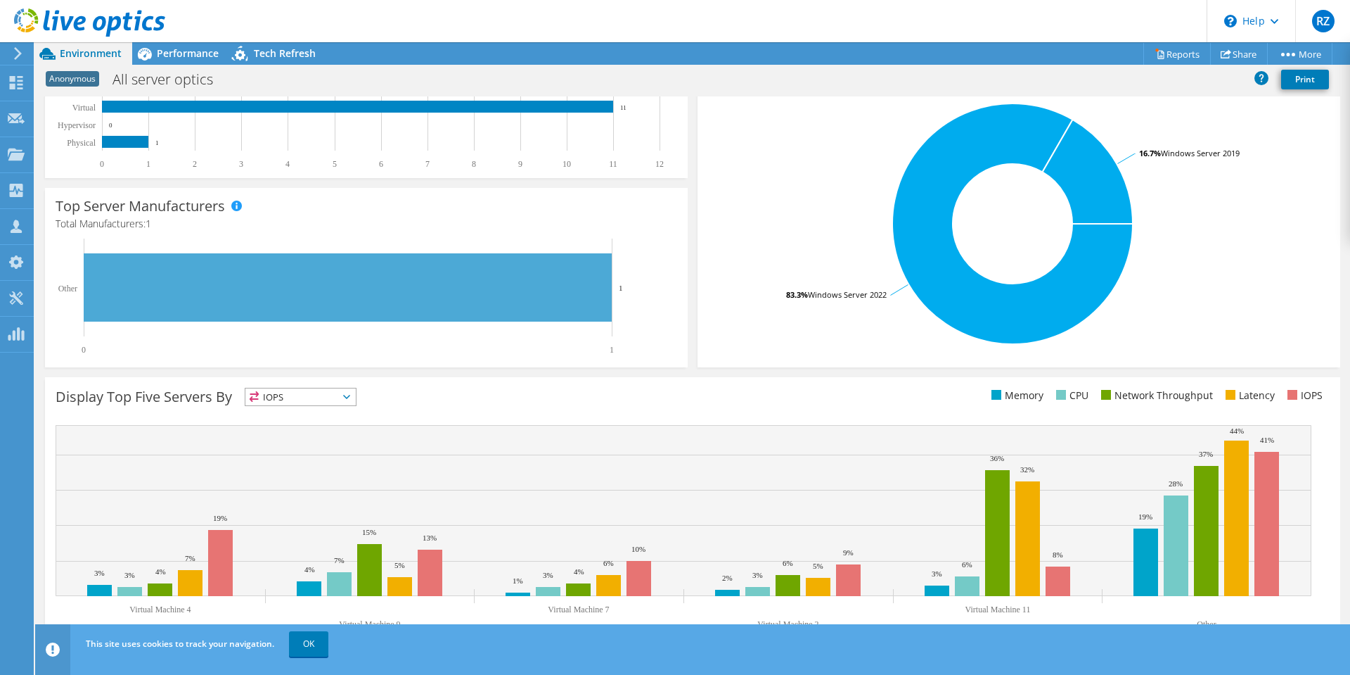
scroll to position [264, 0]
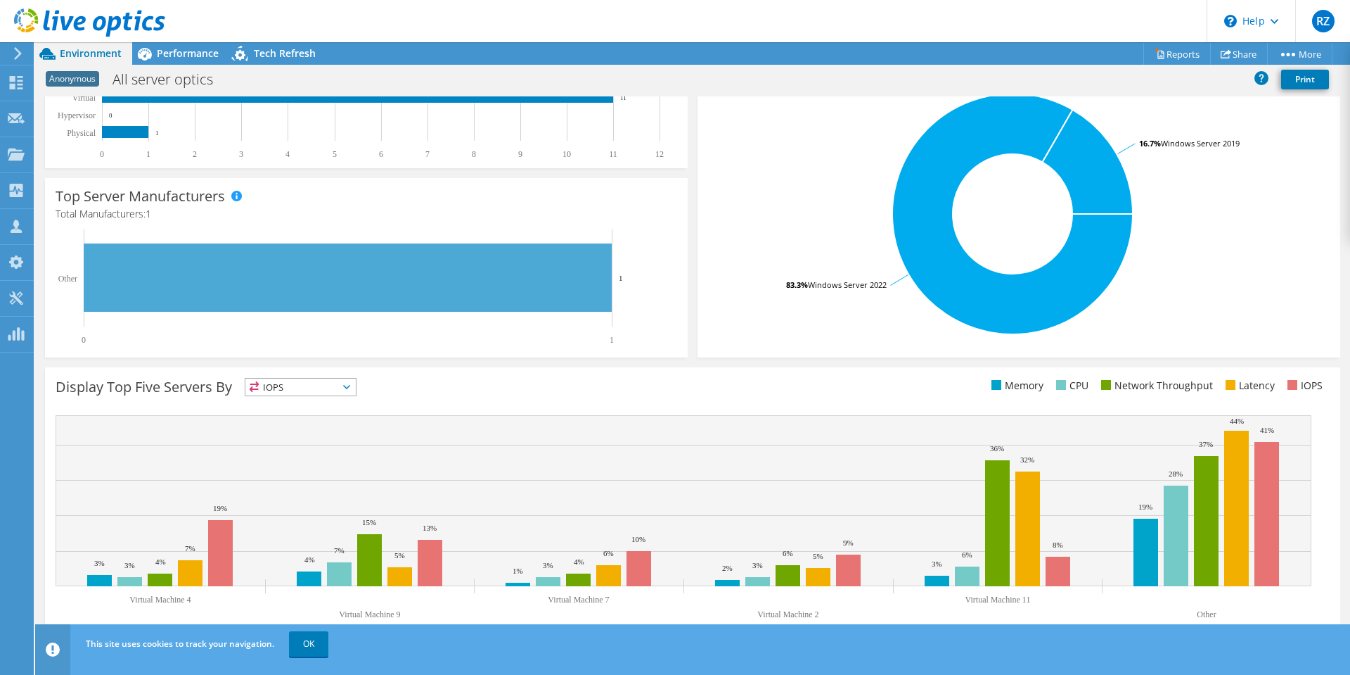
click at [297, 373] on div "Display Top Five Servers By IOPS IOPS" at bounding box center [693, 504] width 1296 height 274
click at [297, 381] on span "IOPS" at bounding box center [300, 386] width 110 height 17
click at [445, 383] on div "Display Top Five Servers By IOPS IOPS" at bounding box center [374, 389] width 637 height 23
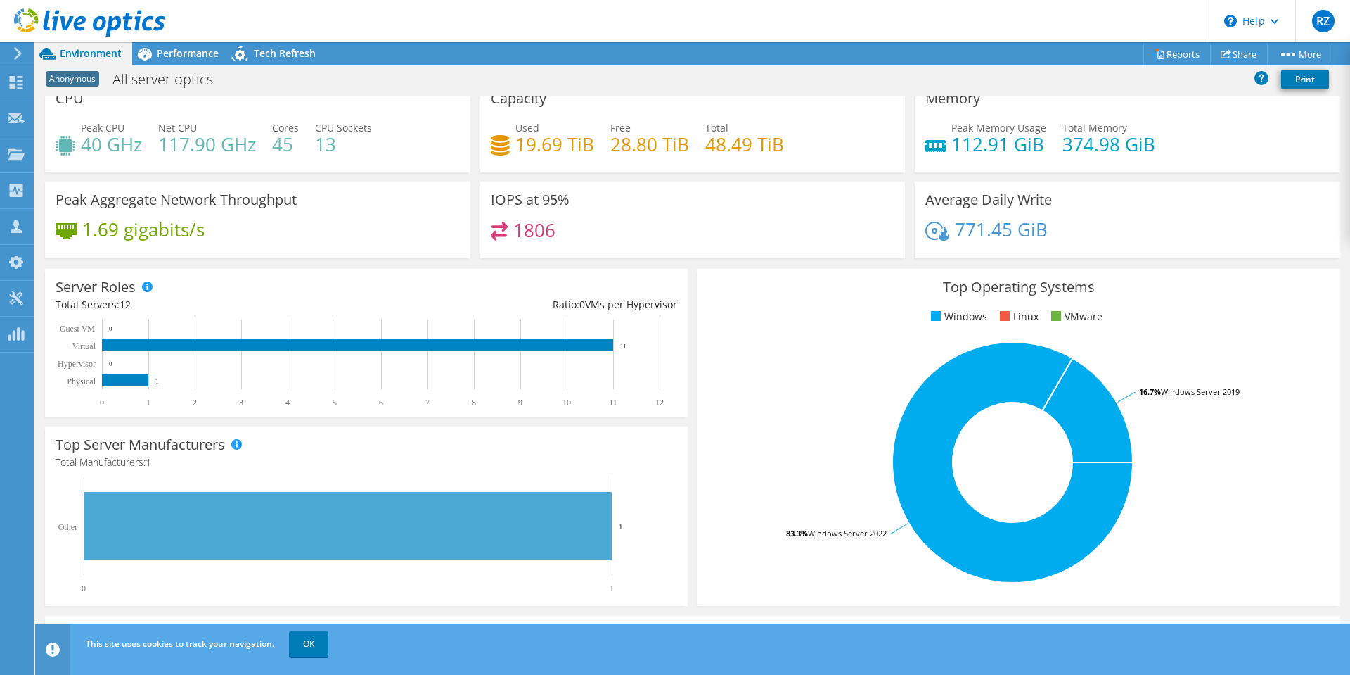
scroll to position [0, 0]
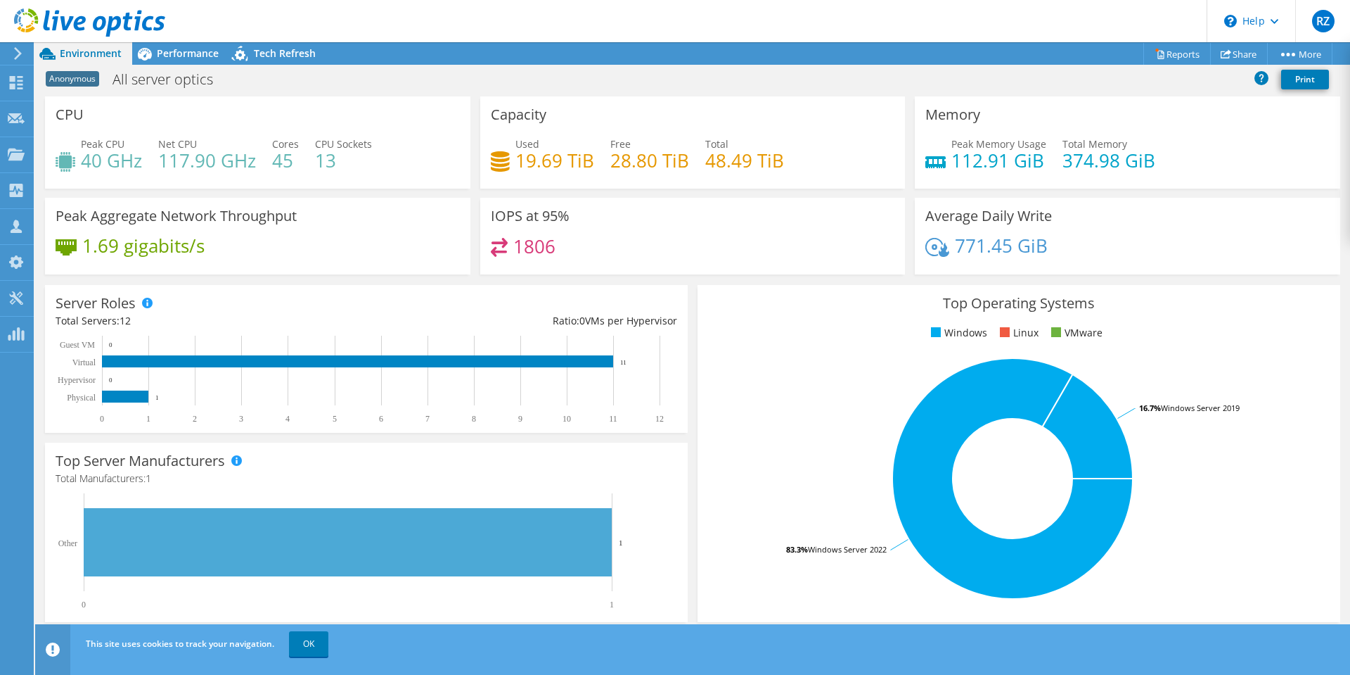
click at [19, 46] on div at bounding box center [82, 23] width 165 height 47
click at [15, 54] on icon at bounding box center [18, 53] width 11 height 13
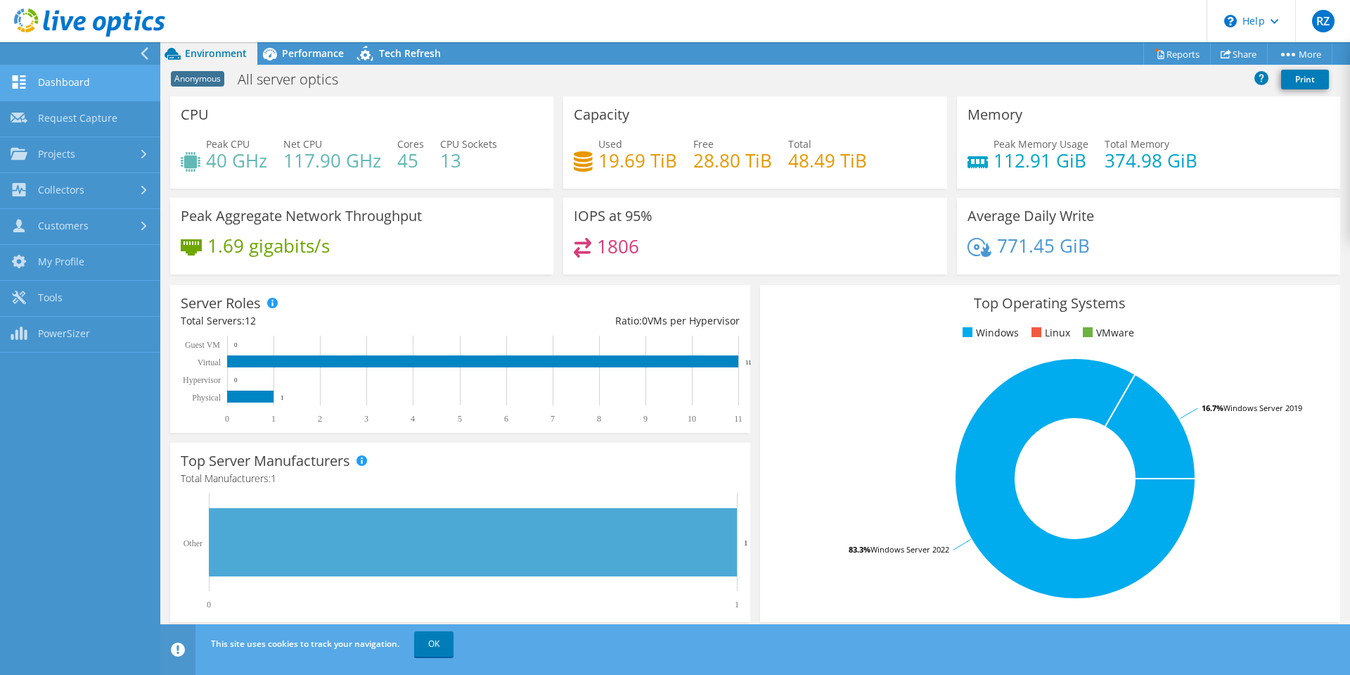
click at [100, 88] on link "Dashboard" at bounding box center [80, 83] width 160 height 36
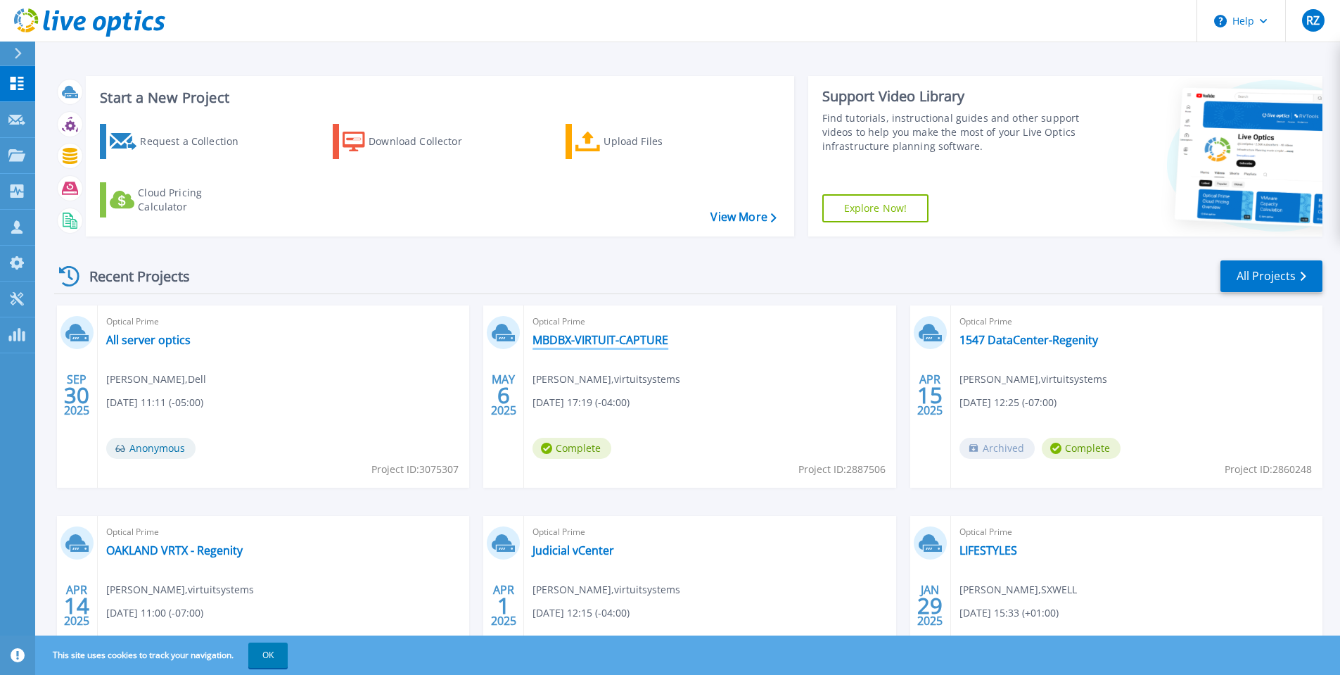
click at [599, 336] on link "MBDBX-VIRTUIT-CAPTURE" at bounding box center [600, 340] width 136 height 14
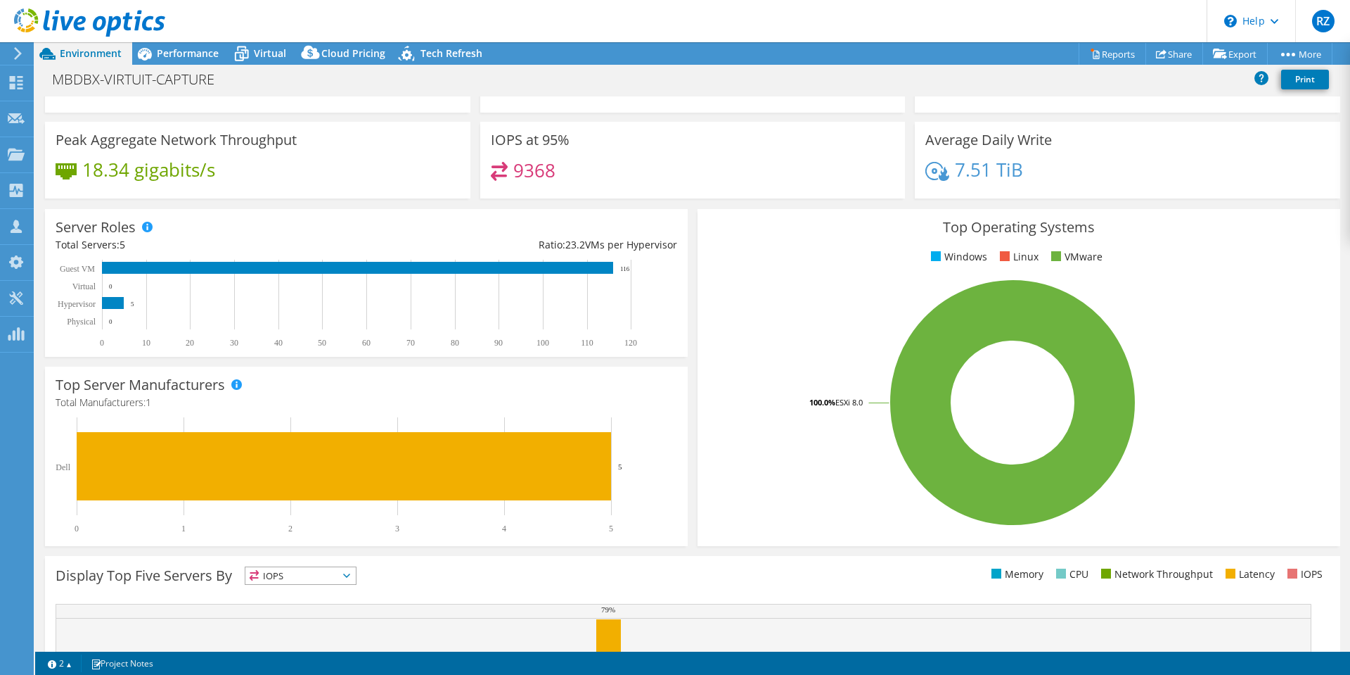
select select "USEast"
select select "USD"
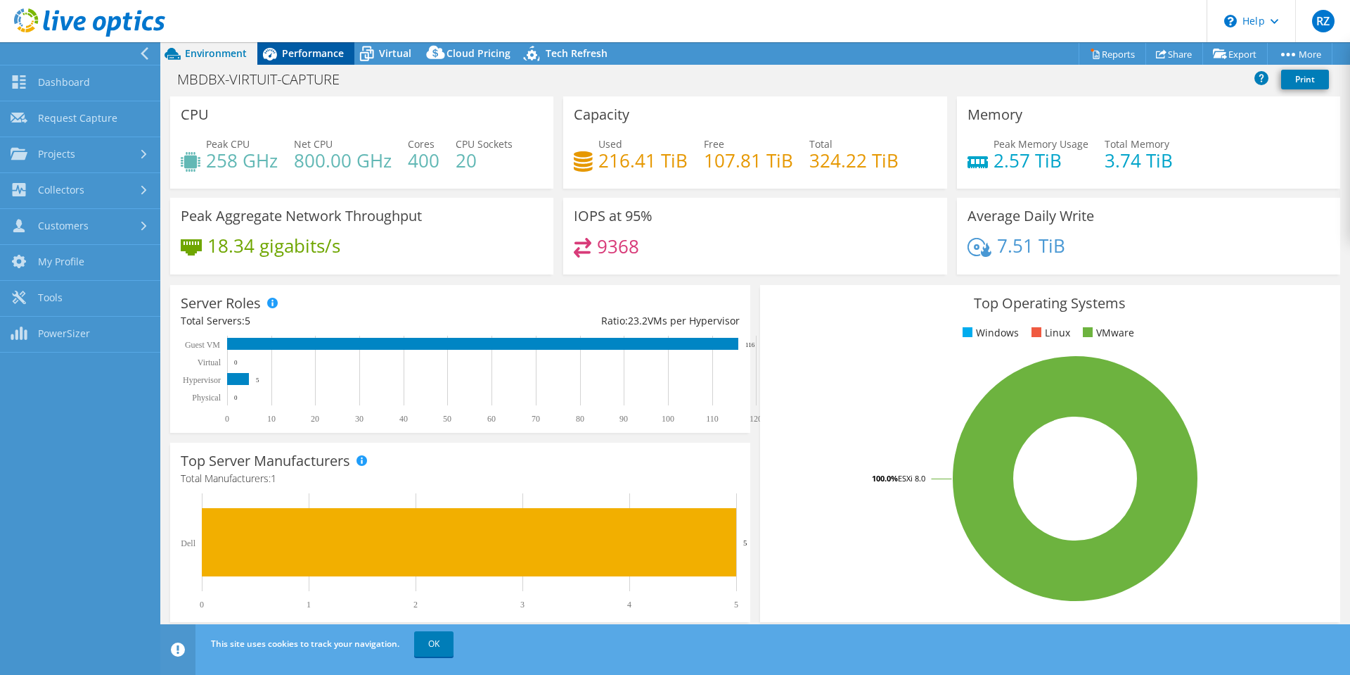
click at [323, 60] on div "Performance" at bounding box center [305, 53] width 97 height 23
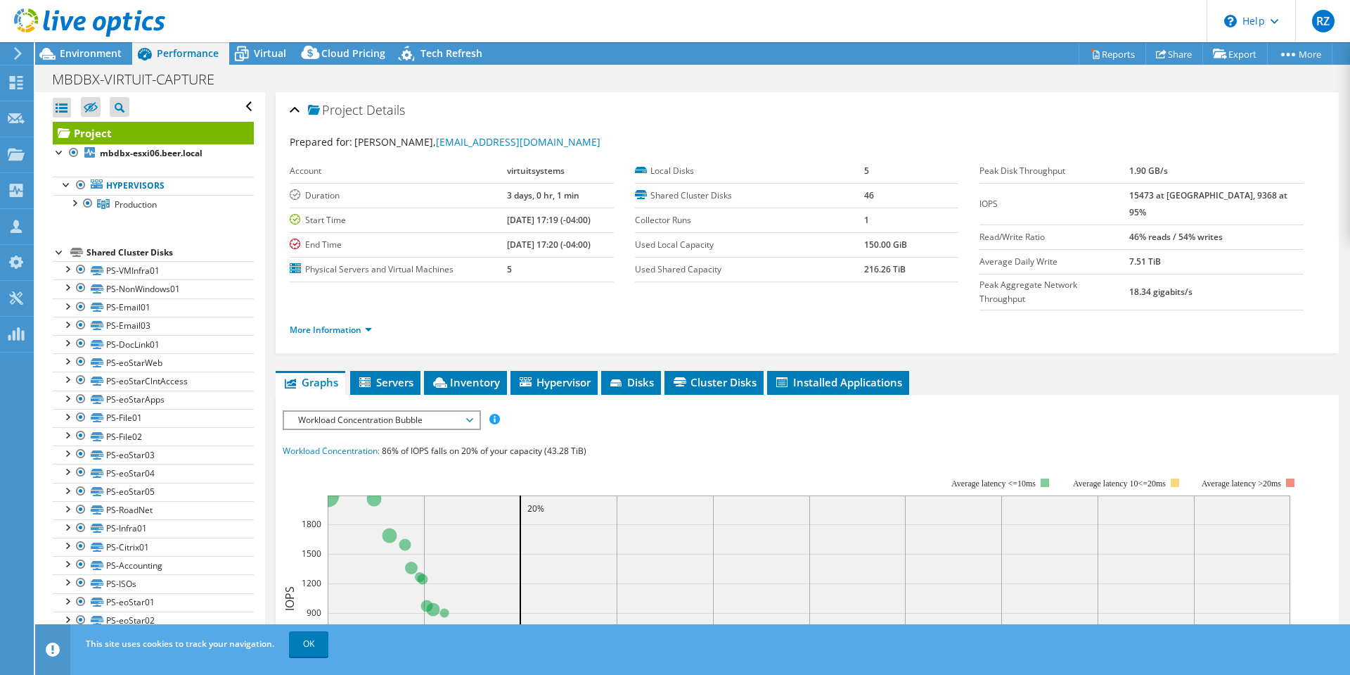
click at [20, 59] on icon at bounding box center [18, 53] width 11 height 13
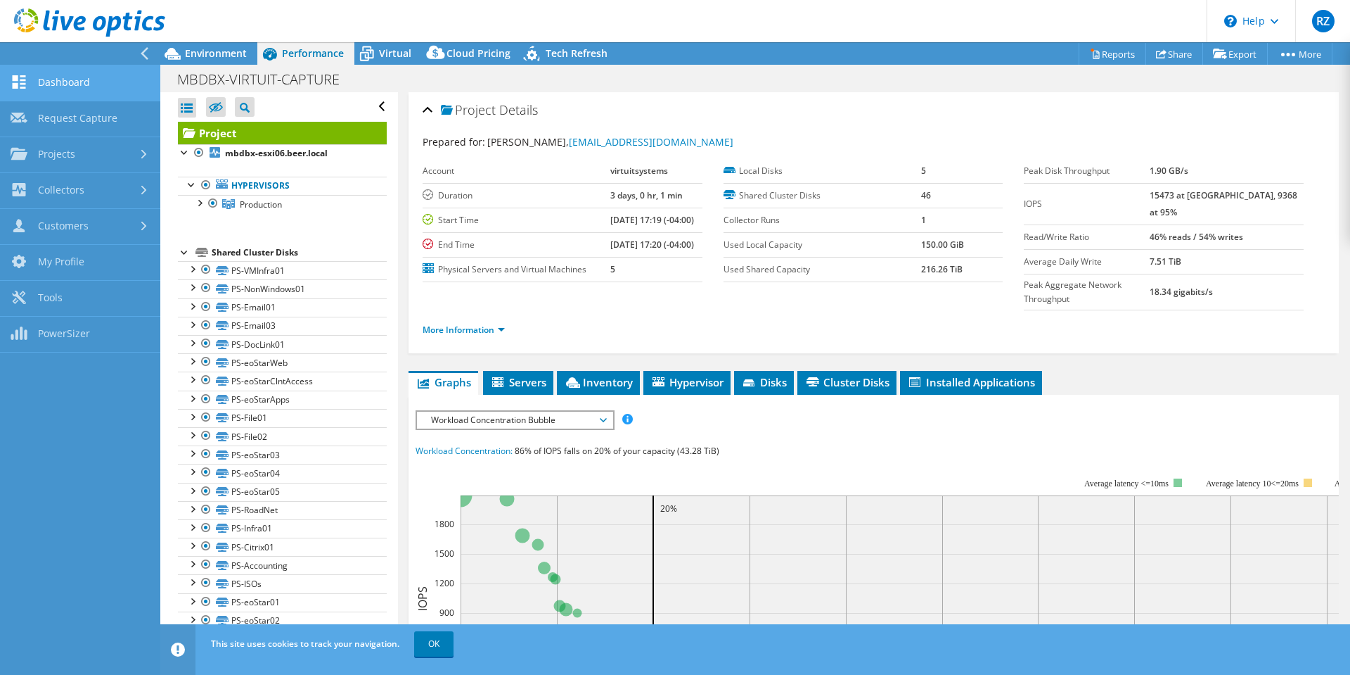
click at [113, 87] on link "Dashboard" at bounding box center [80, 83] width 160 height 36
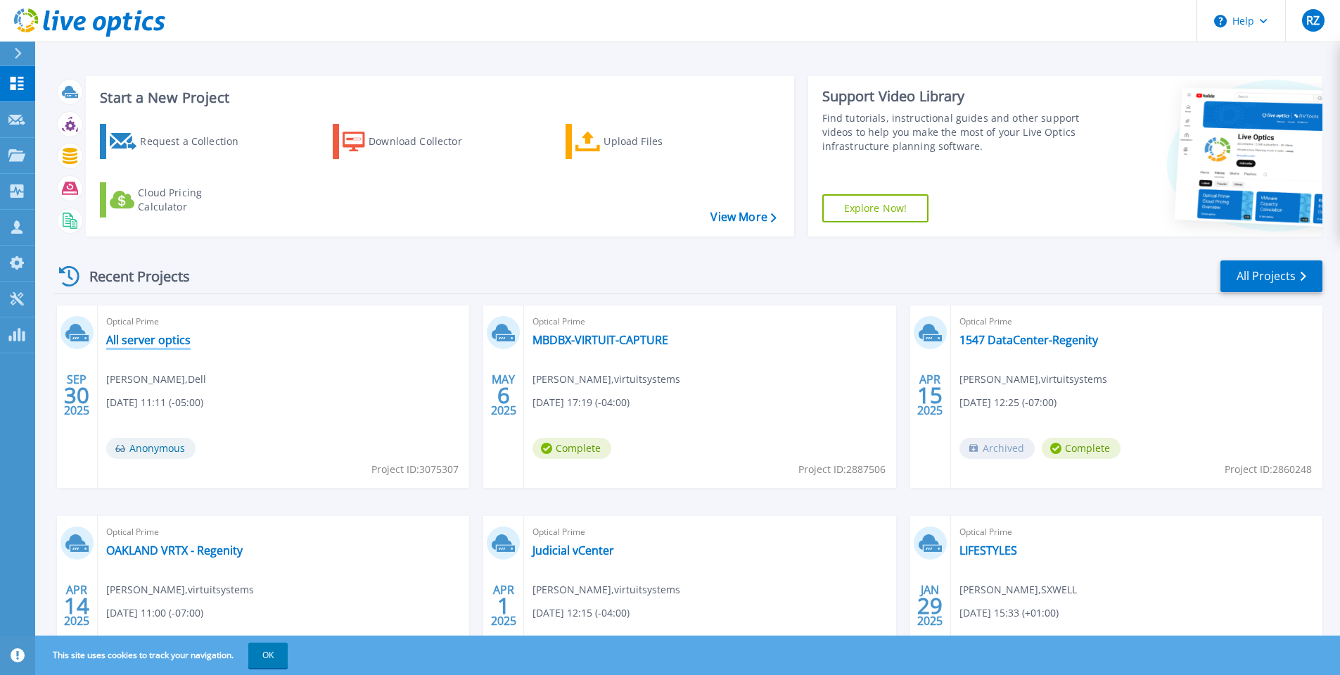
click at [173, 347] on link "All server optics" at bounding box center [148, 340] width 84 height 14
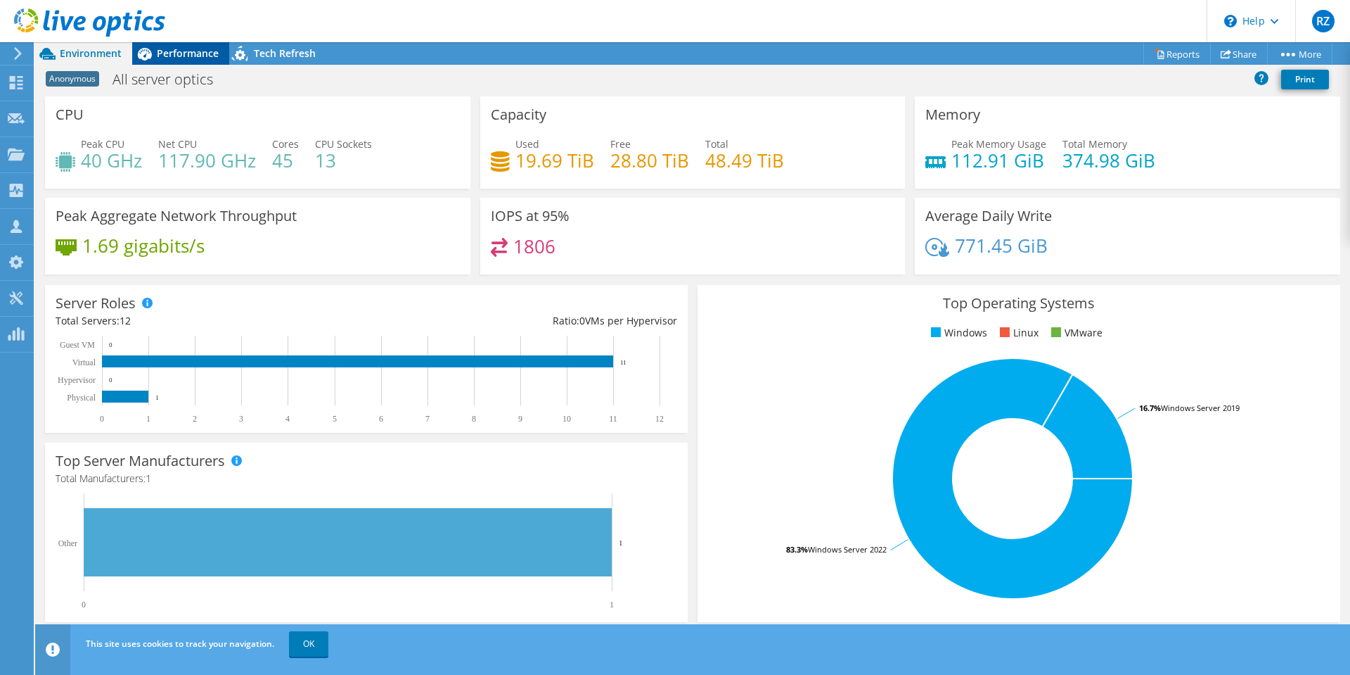
click at [172, 56] on span "Performance" at bounding box center [188, 52] width 62 height 13
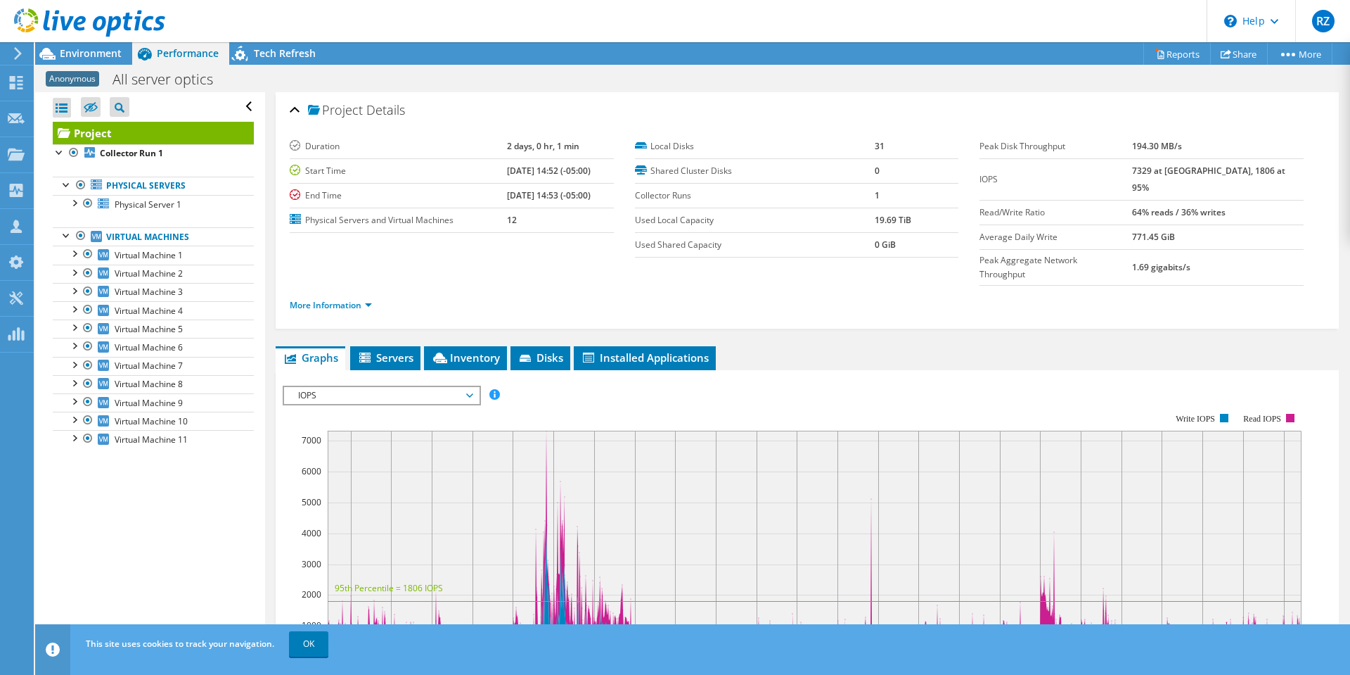
scroll to position [141, 0]
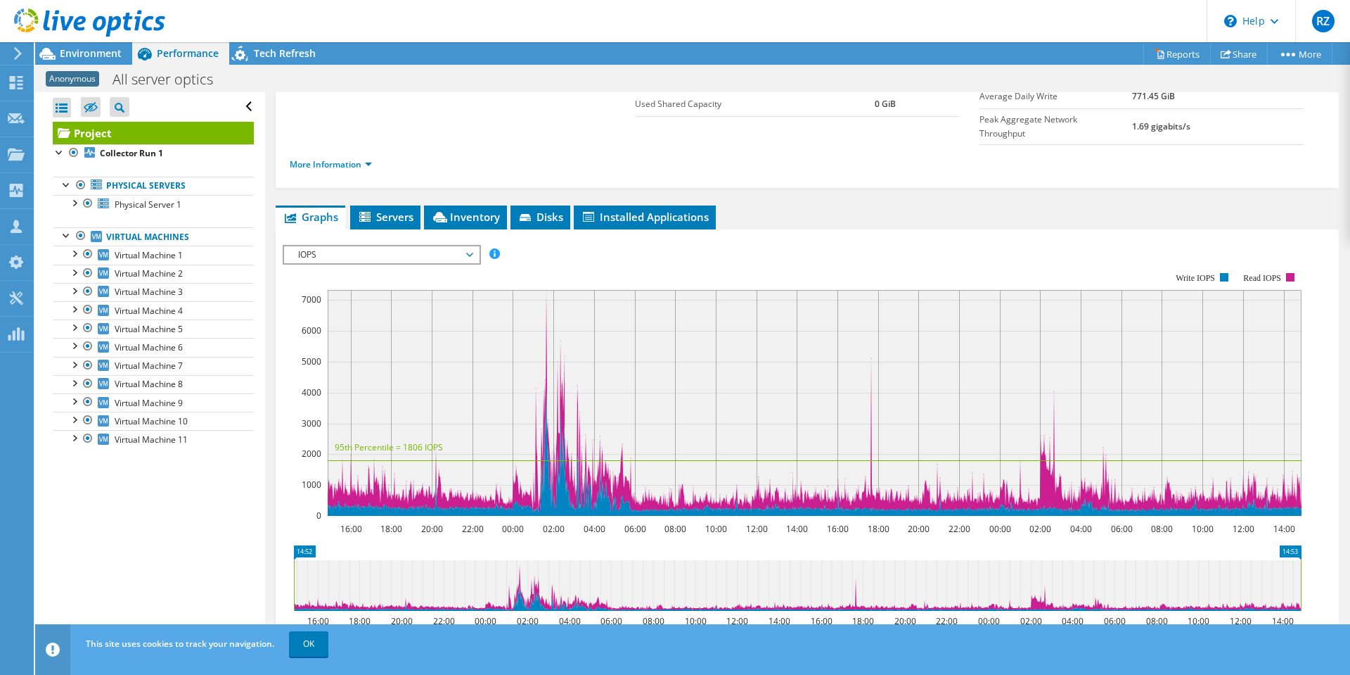
click at [366, 246] on span "IOPS" at bounding box center [381, 254] width 181 height 17
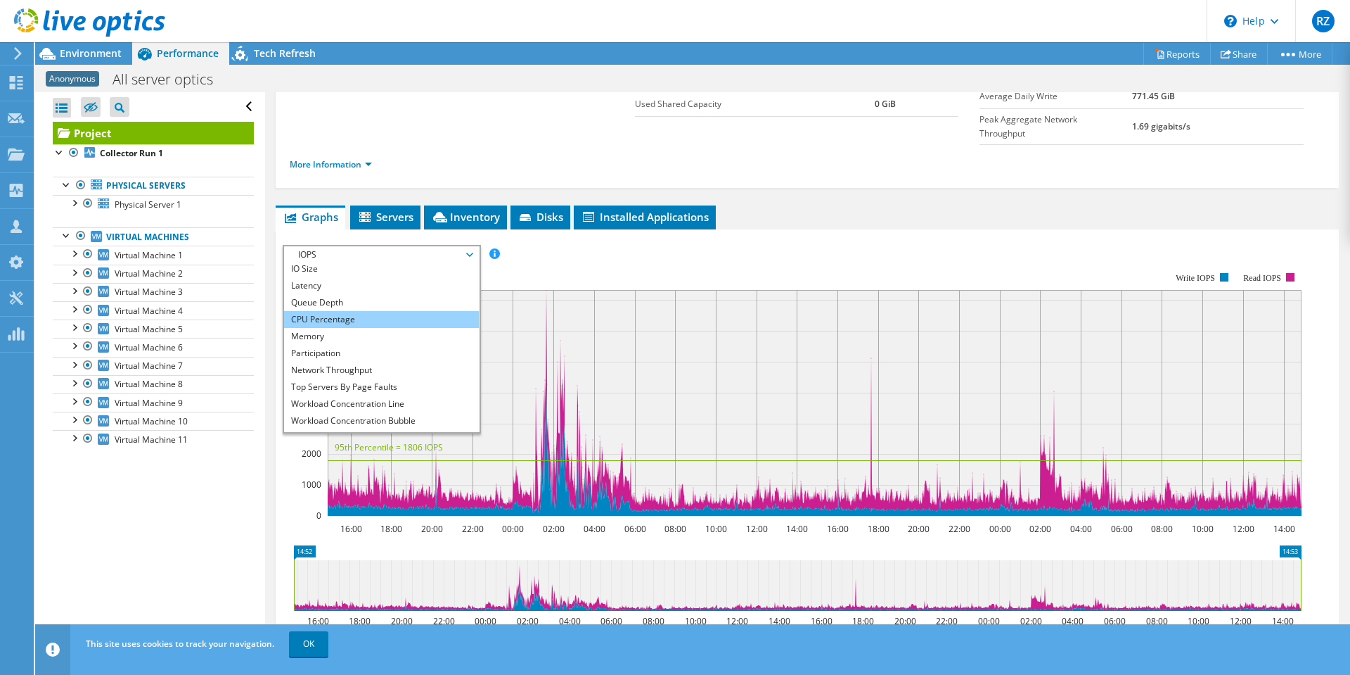
scroll to position [51, 0]
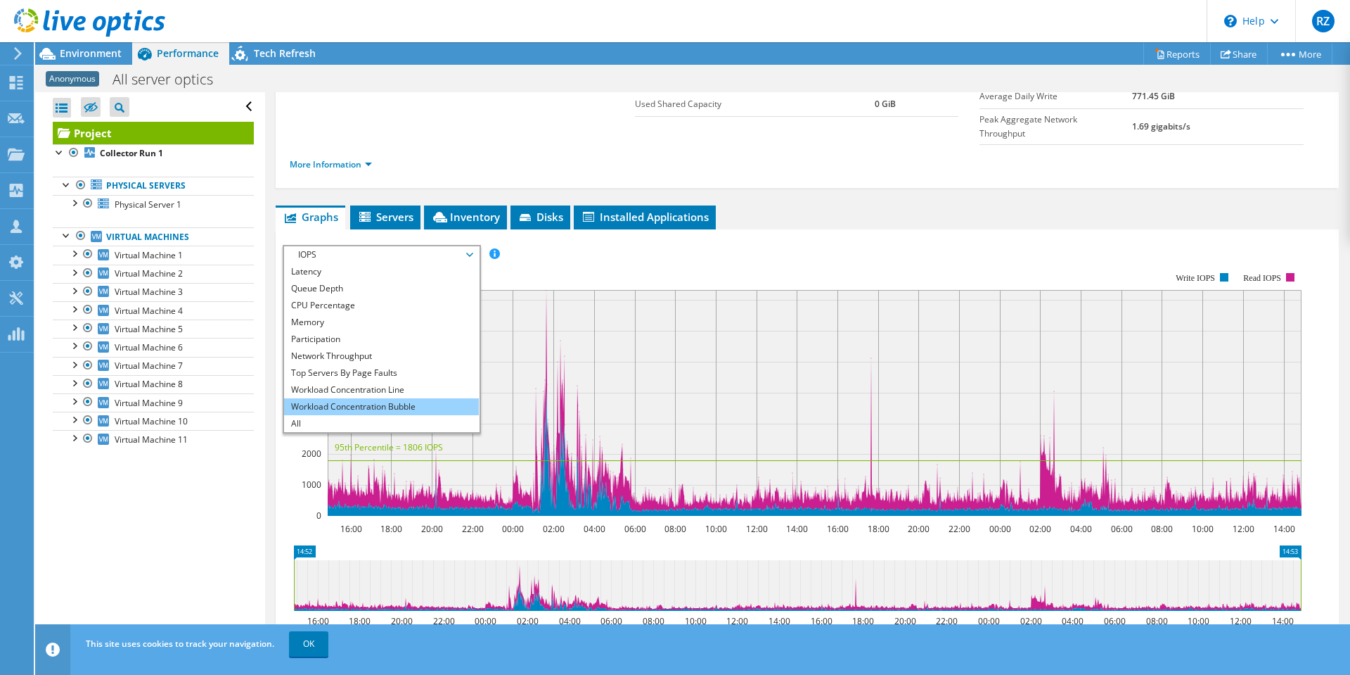
click at [379, 398] on li "Workload Concentration Bubble" at bounding box center [381, 406] width 195 height 17
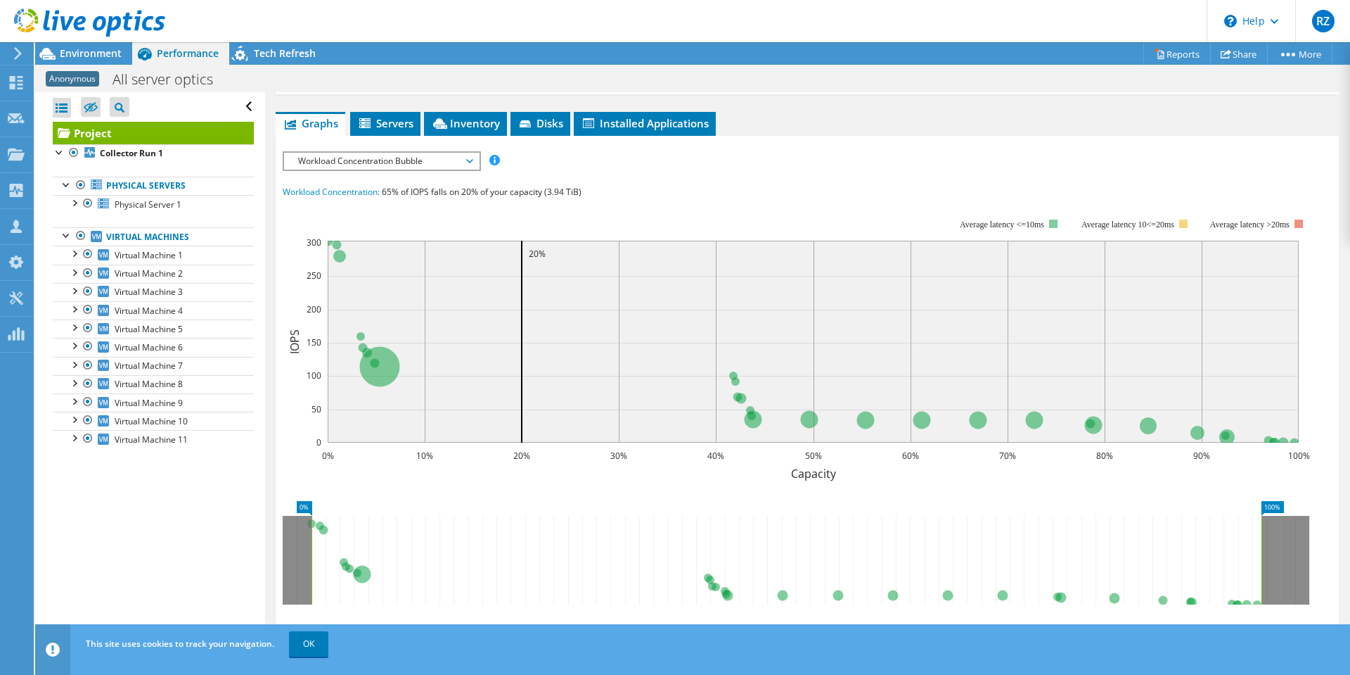
scroll to position [211, 0]
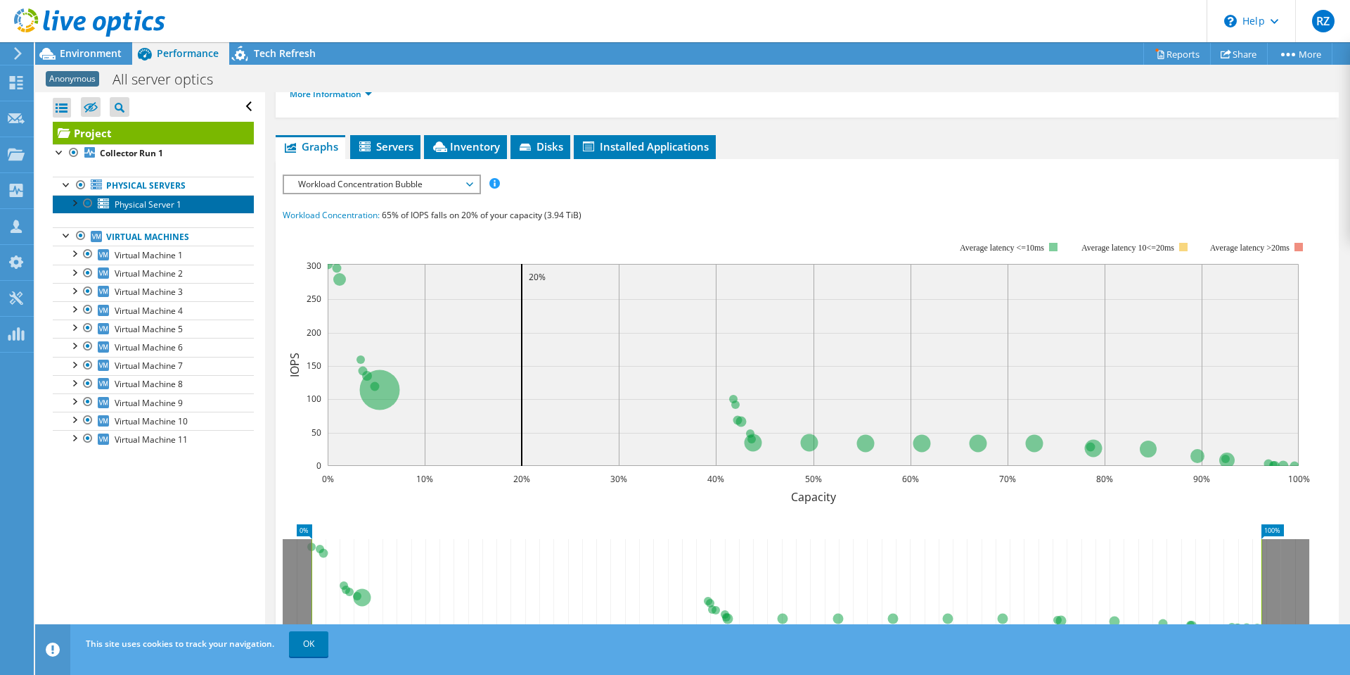
click at [164, 205] on span "Physical Server 1" at bounding box center [148, 204] width 67 height 12
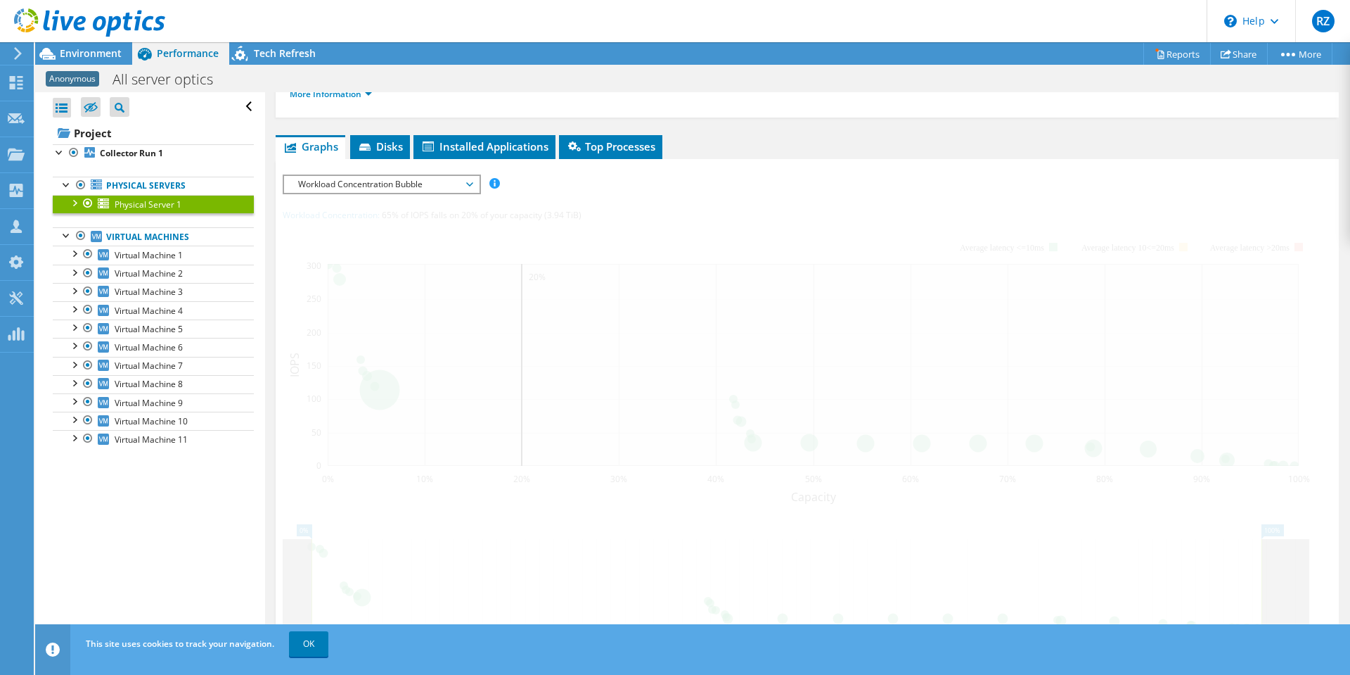
scroll to position [196, 0]
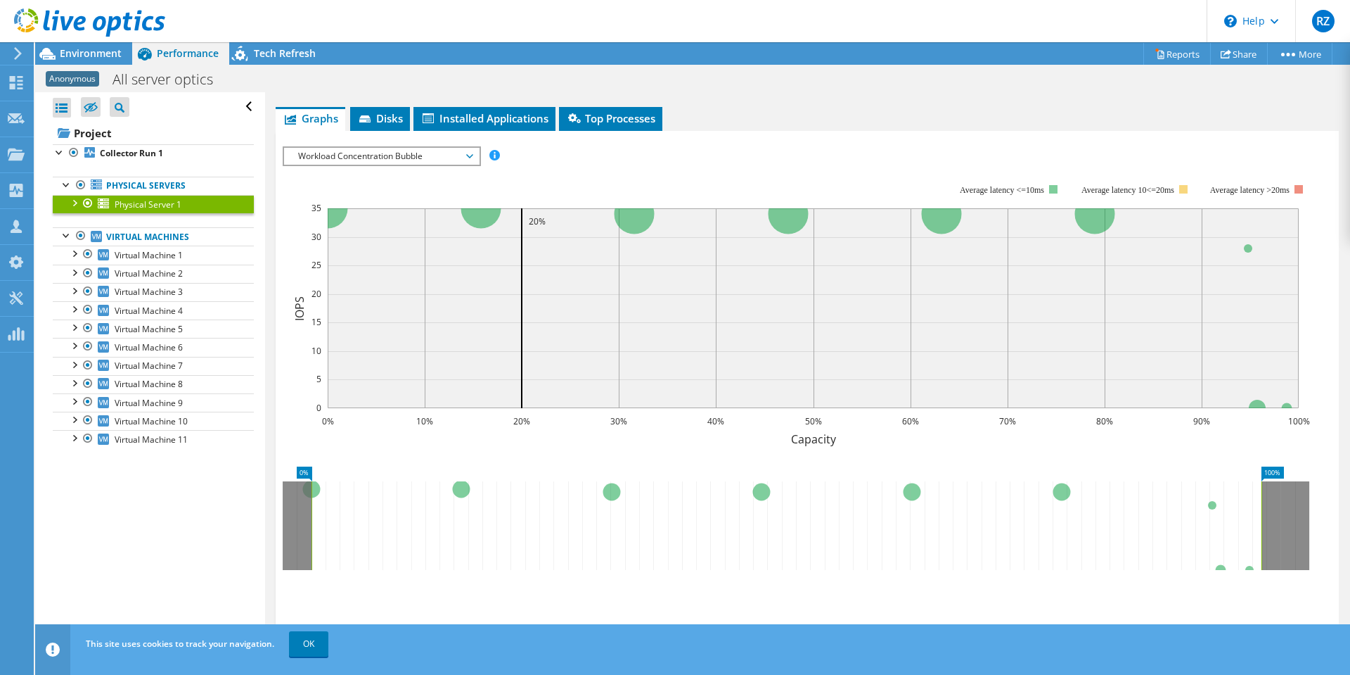
click at [378, 162] on span "Workload Concentration Bubble" at bounding box center [381, 156] width 181 height 17
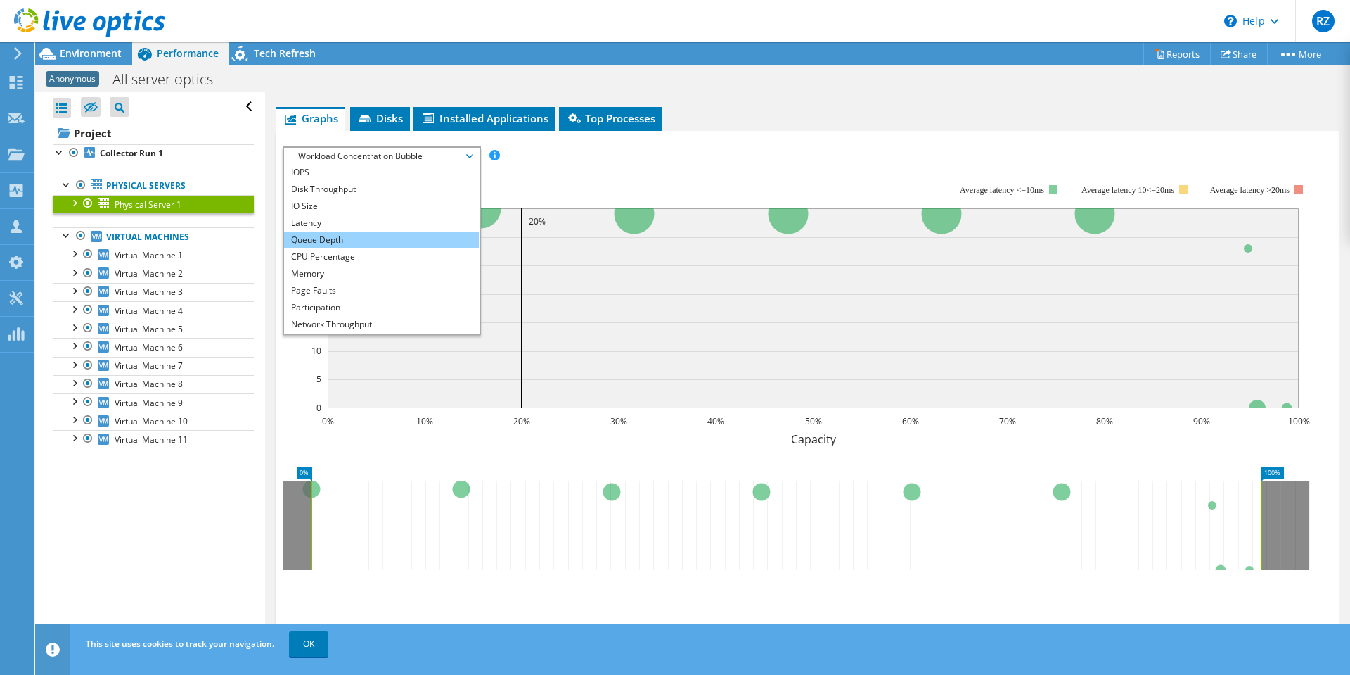
scroll to position [0, 0]
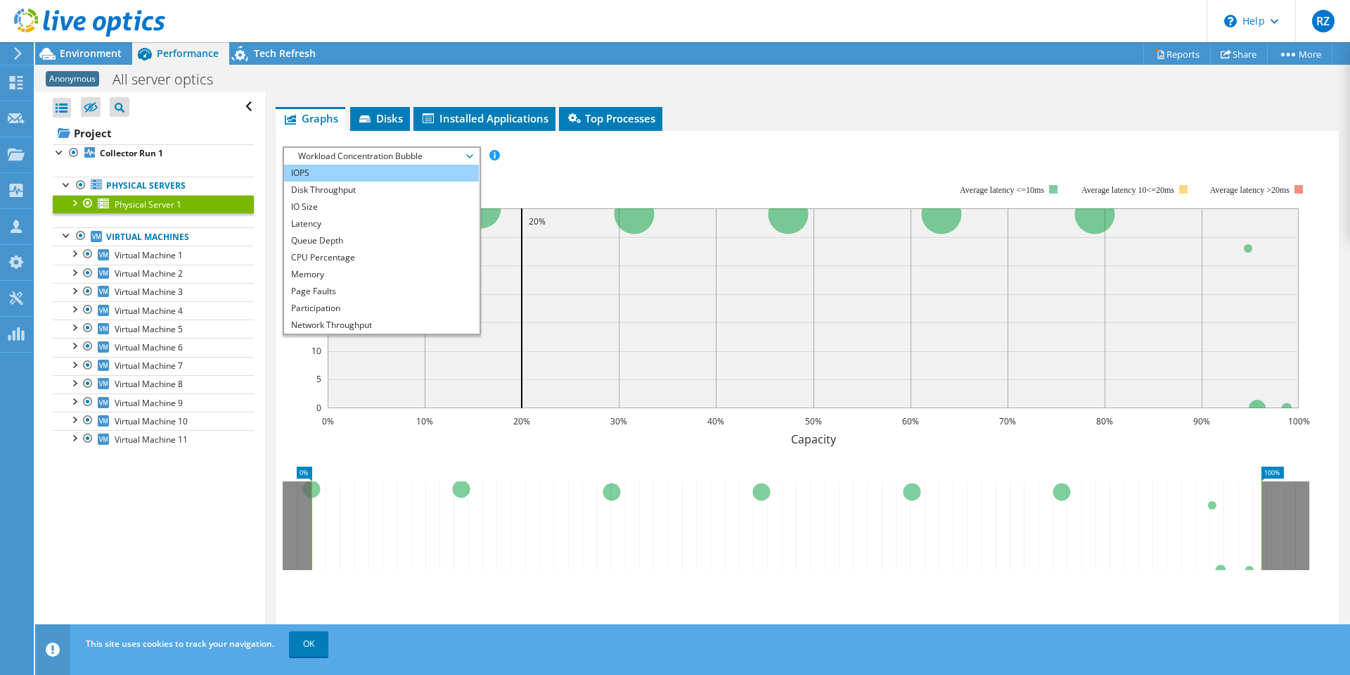
click at [376, 173] on li "IOPS" at bounding box center [381, 173] width 195 height 17
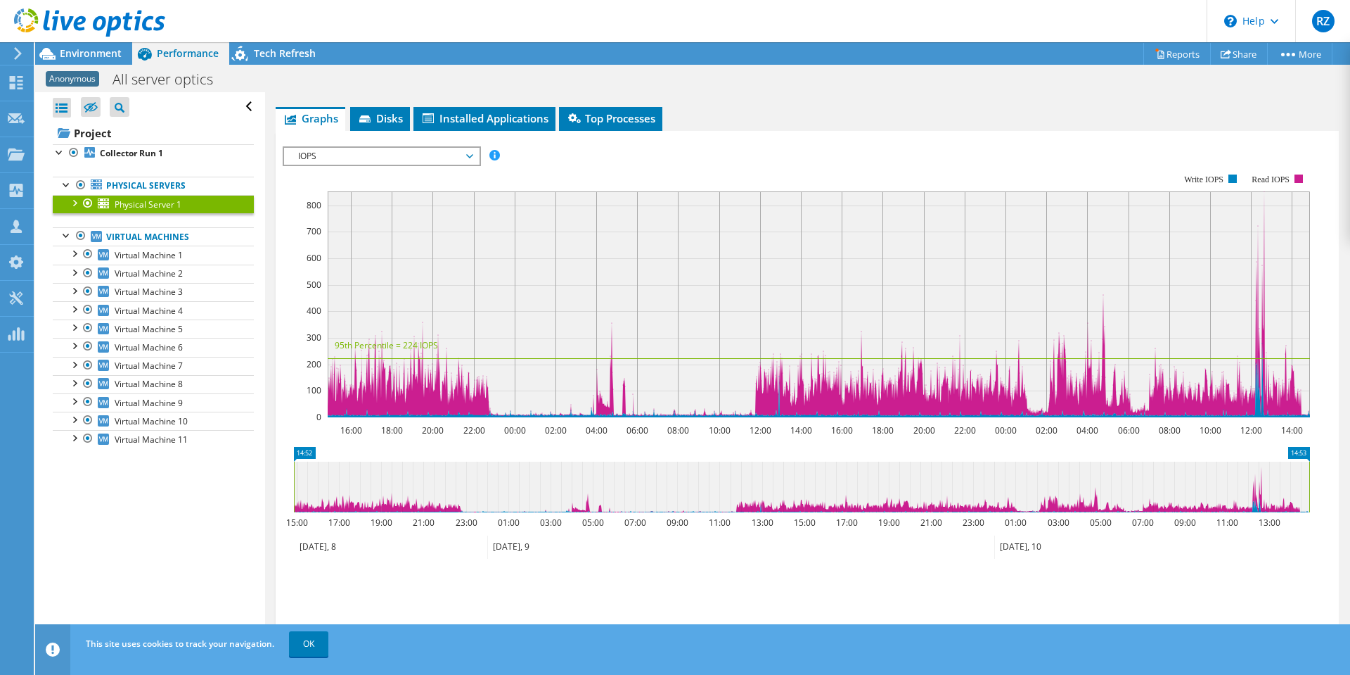
click at [409, 154] on span "IOPS" at bounding box center [381, 156] width 181 height 17
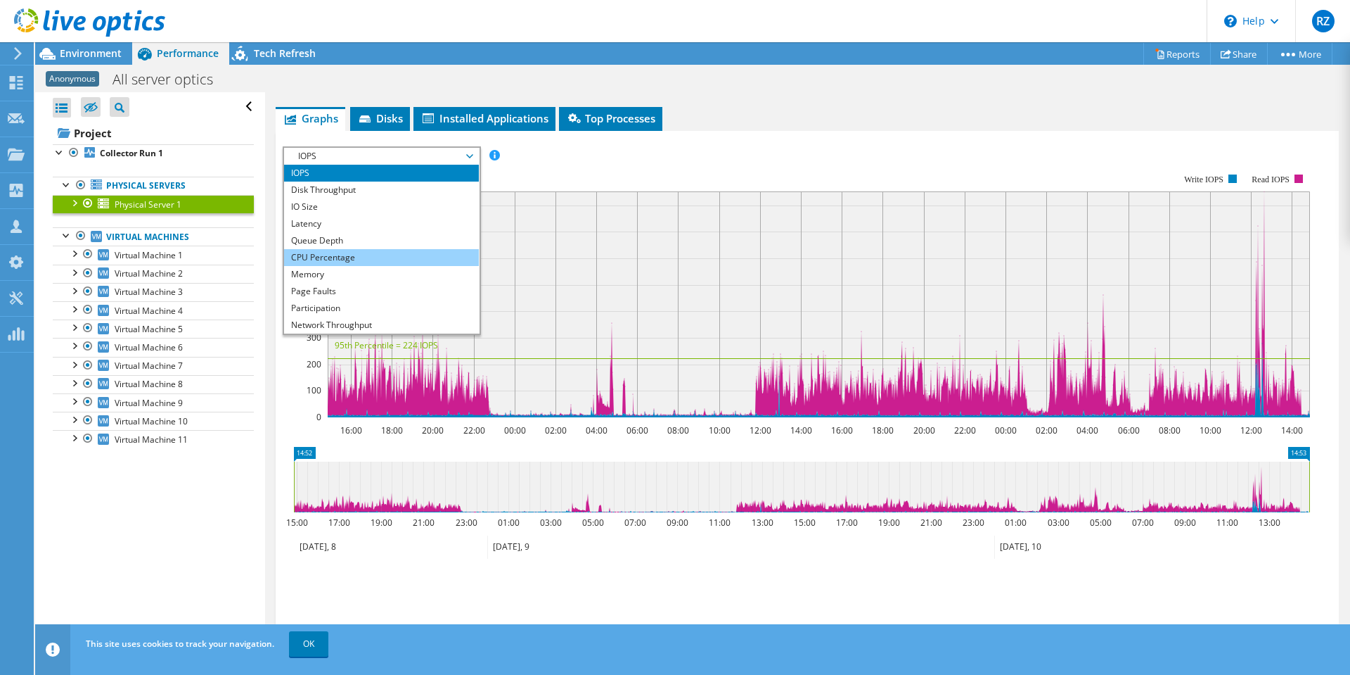
click at [383, 253] on li "CPU Percentage" at bounding box center [381, 257] width 195 height 17
